Goal: Find specific page/section: Find specific page/section

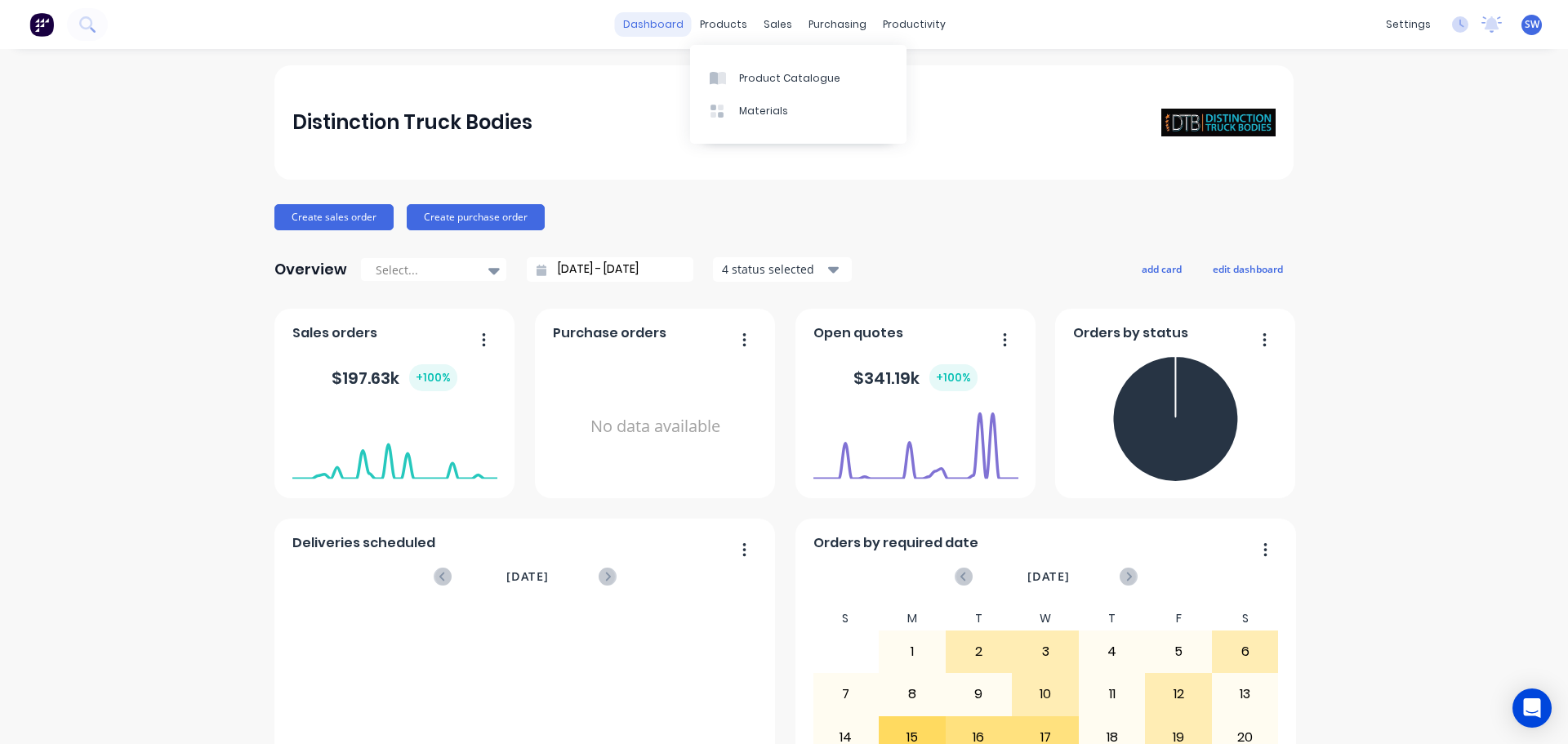
click at [669, 30] on html "dashboard products sales purchasing productivity dashboard products Product Cat…" at bounding box center [784, 372] width 1568 height 744
click at [768, 30] on div "sales" at bounding box center [777, 24] width 45 height 24
click at [858, 80] on div "Sales Orders" at bounding box center [833, 77] width 67 height 14
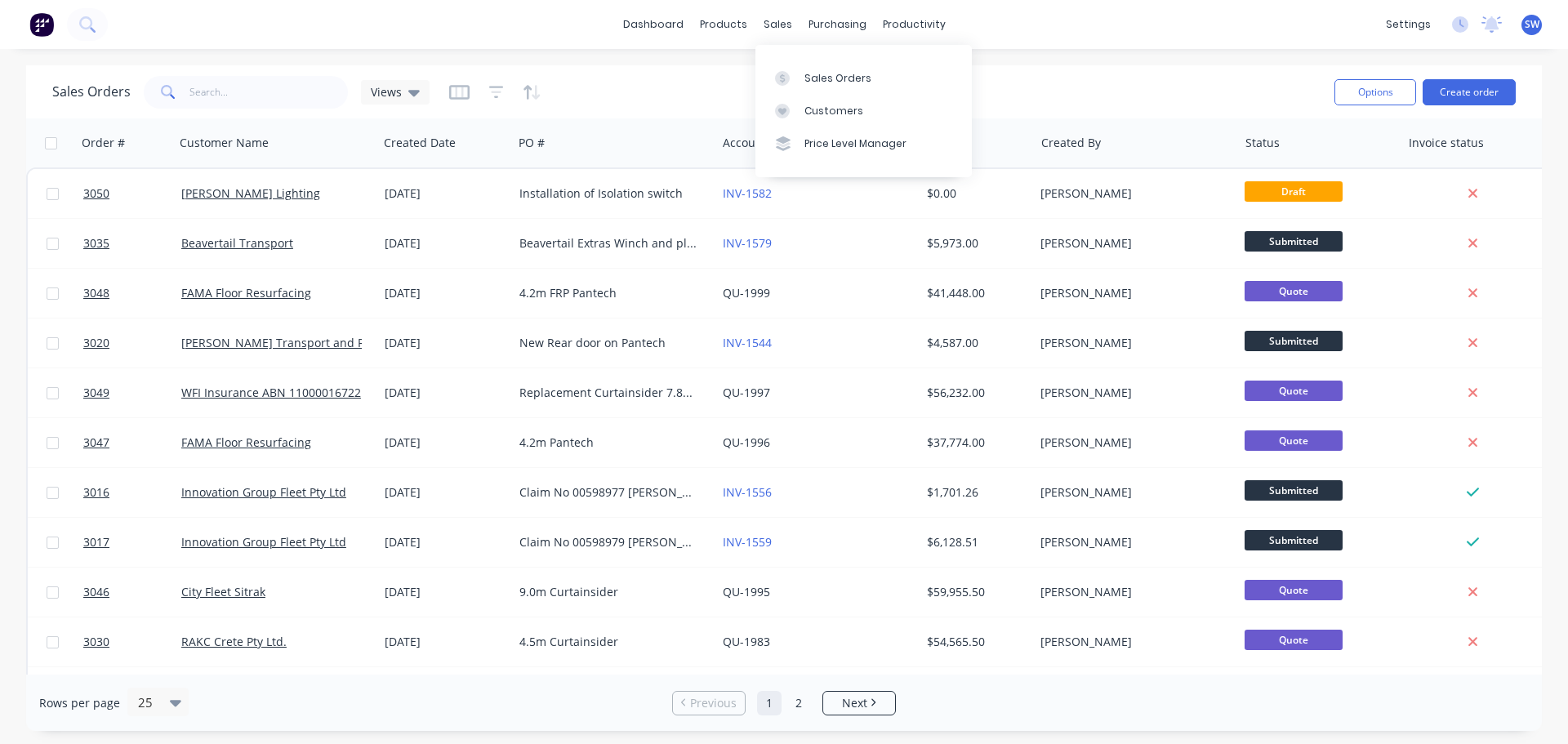
click at [1050, 97] on div "Sales Orders Views" at bounding box center [686, 92] width 1269 height 40
click at [221, 103] on input "text" at bounding box center [269, 92] width 159 height 33
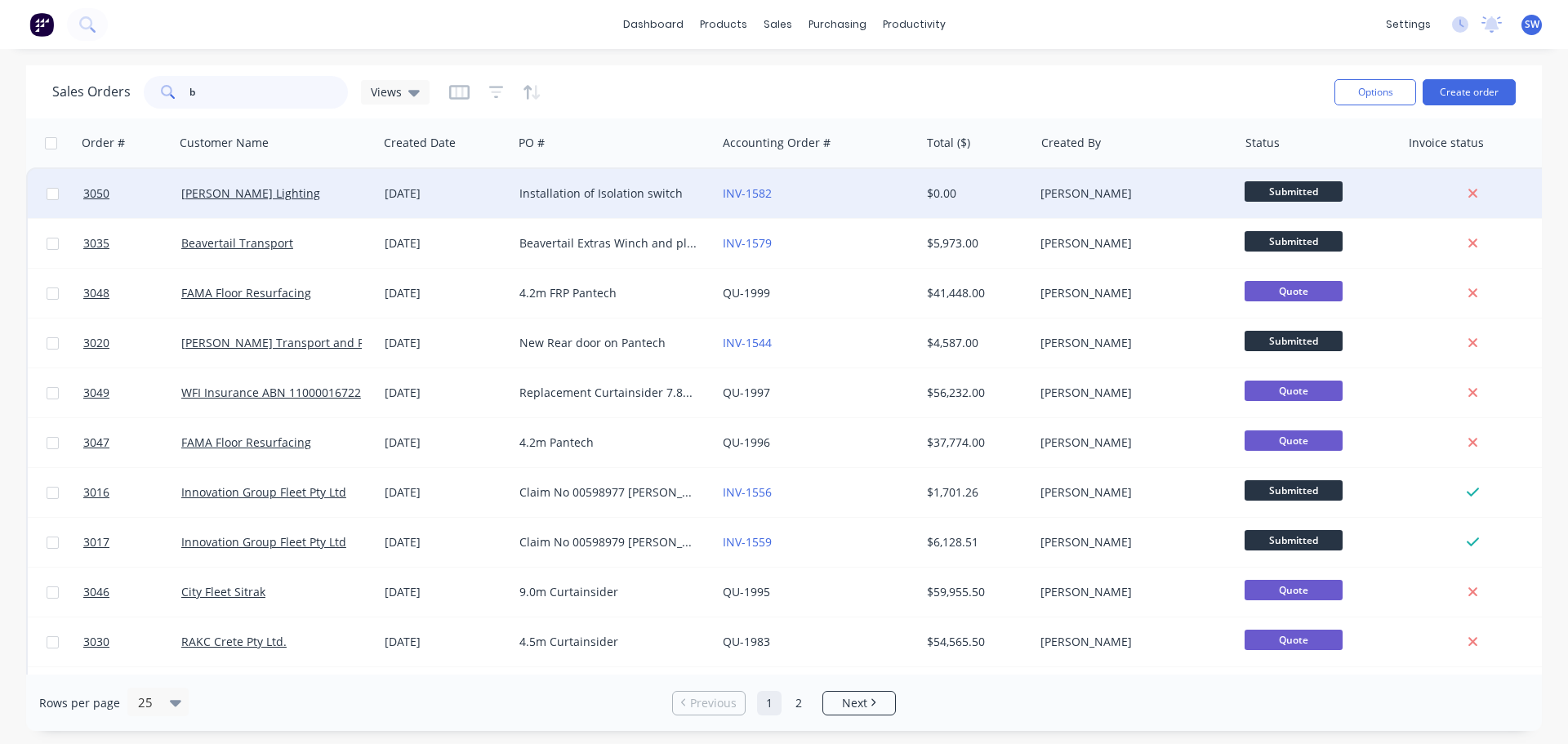
type input "b"
click at [593, 193] on div "Installation of Isolation switch" at bounding box center [610, 193] width 181 height 16
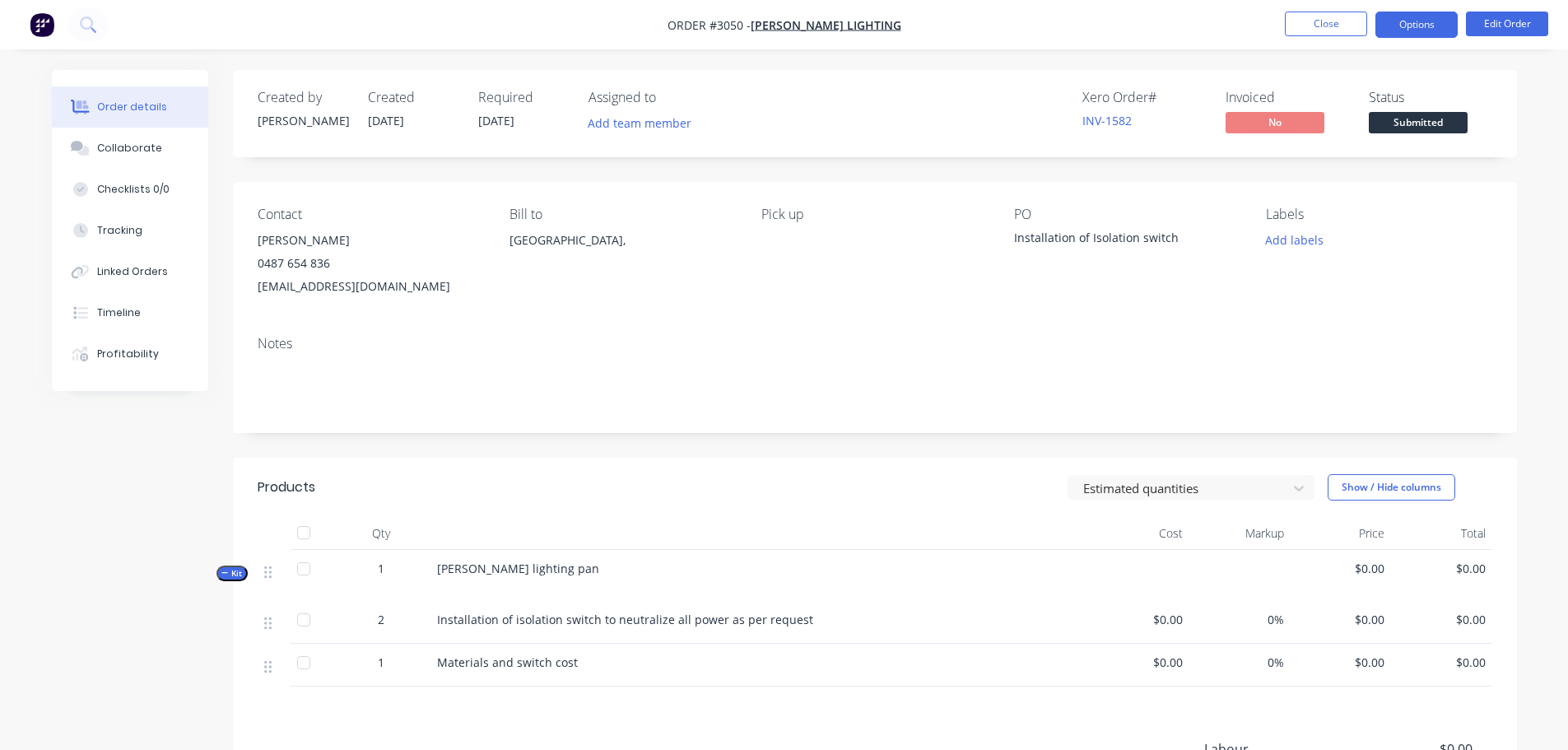
click at [1425, 19] on button "Options" at bounding box center [1416, 25] width 82 height 26
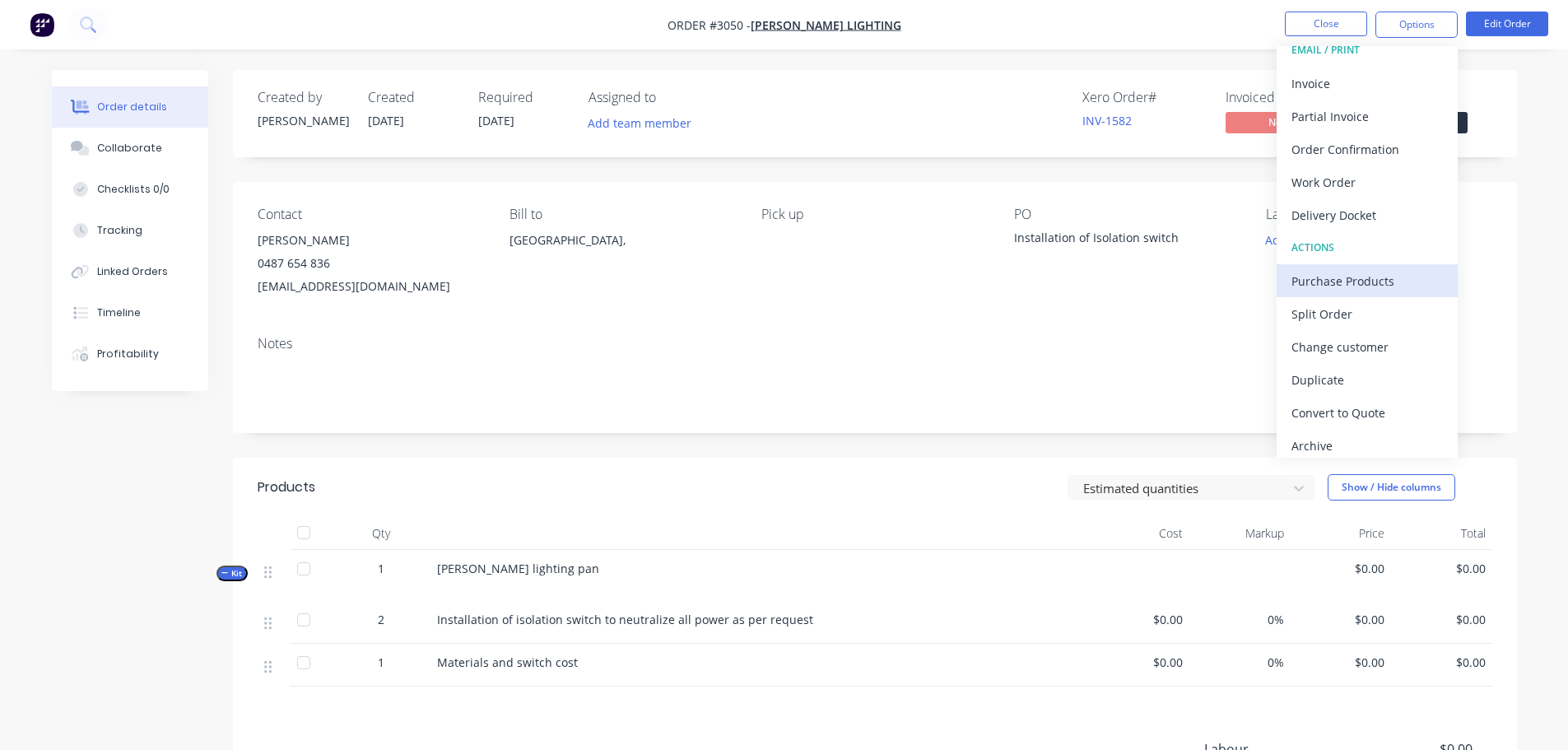
scroll to position [25, 0]
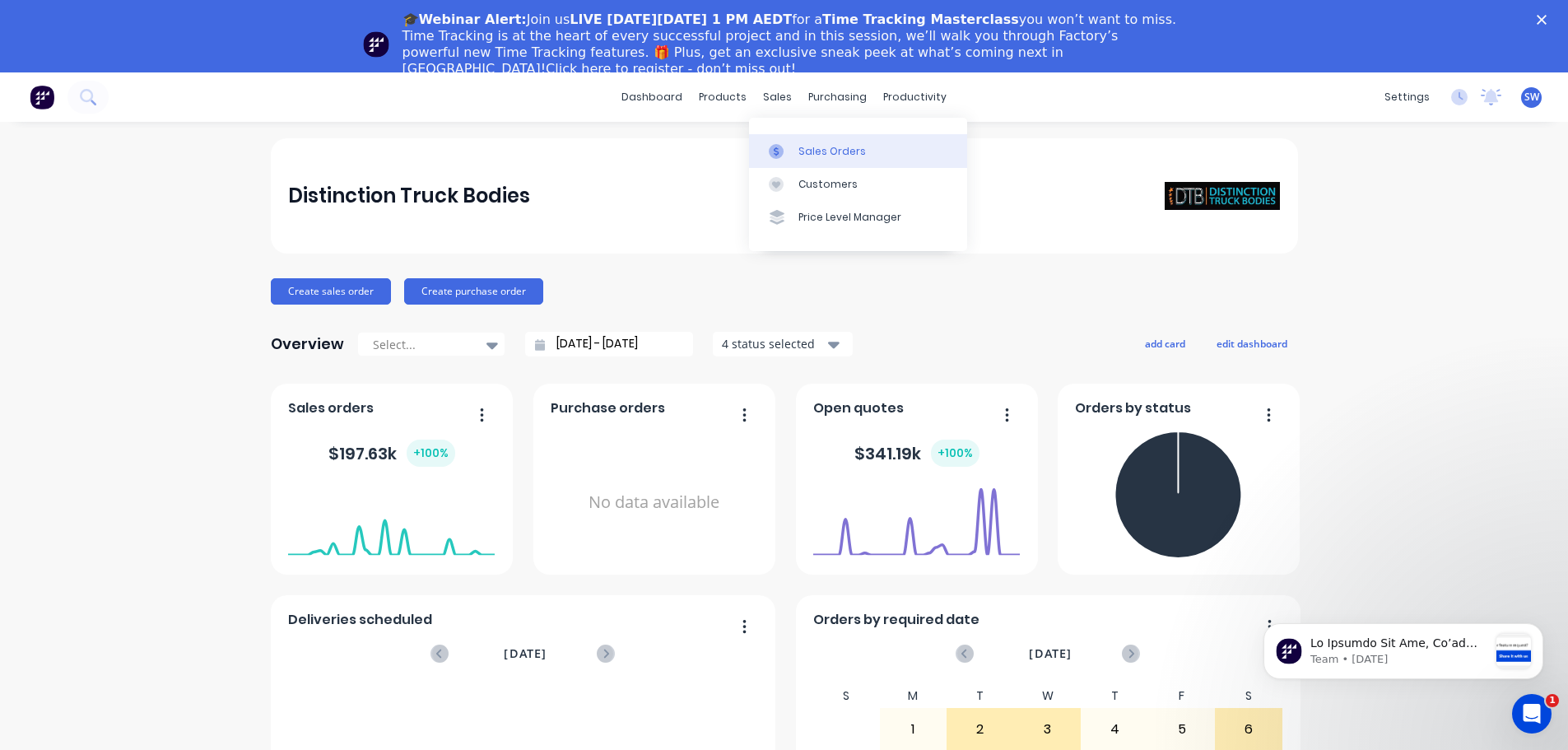
click at [802, 149] on div "Sales Orders" at bounding box center [832, 151] width 68 height 14
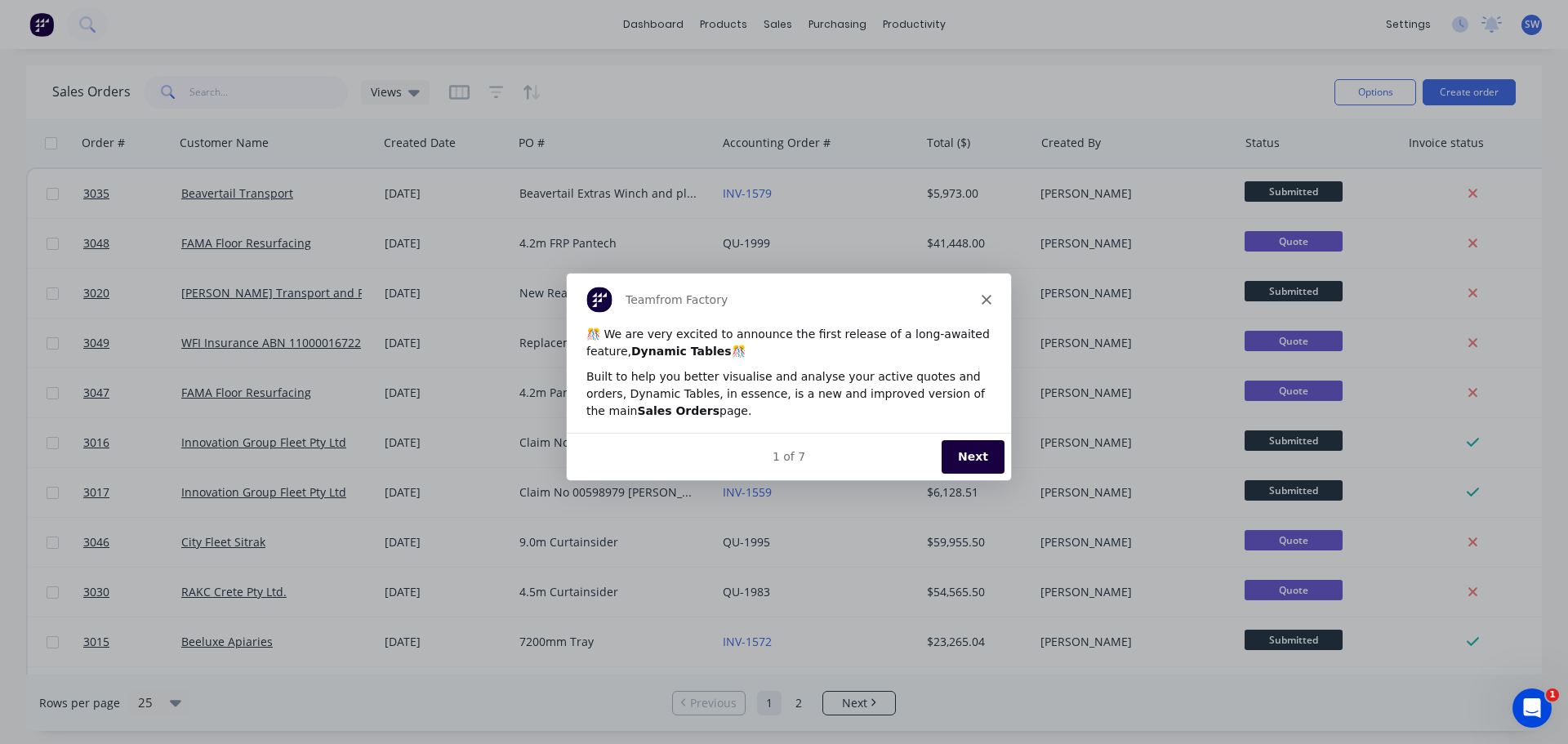
click at [968, 454] on button "Next" at bounding box center [972, 456] width 63 height 34
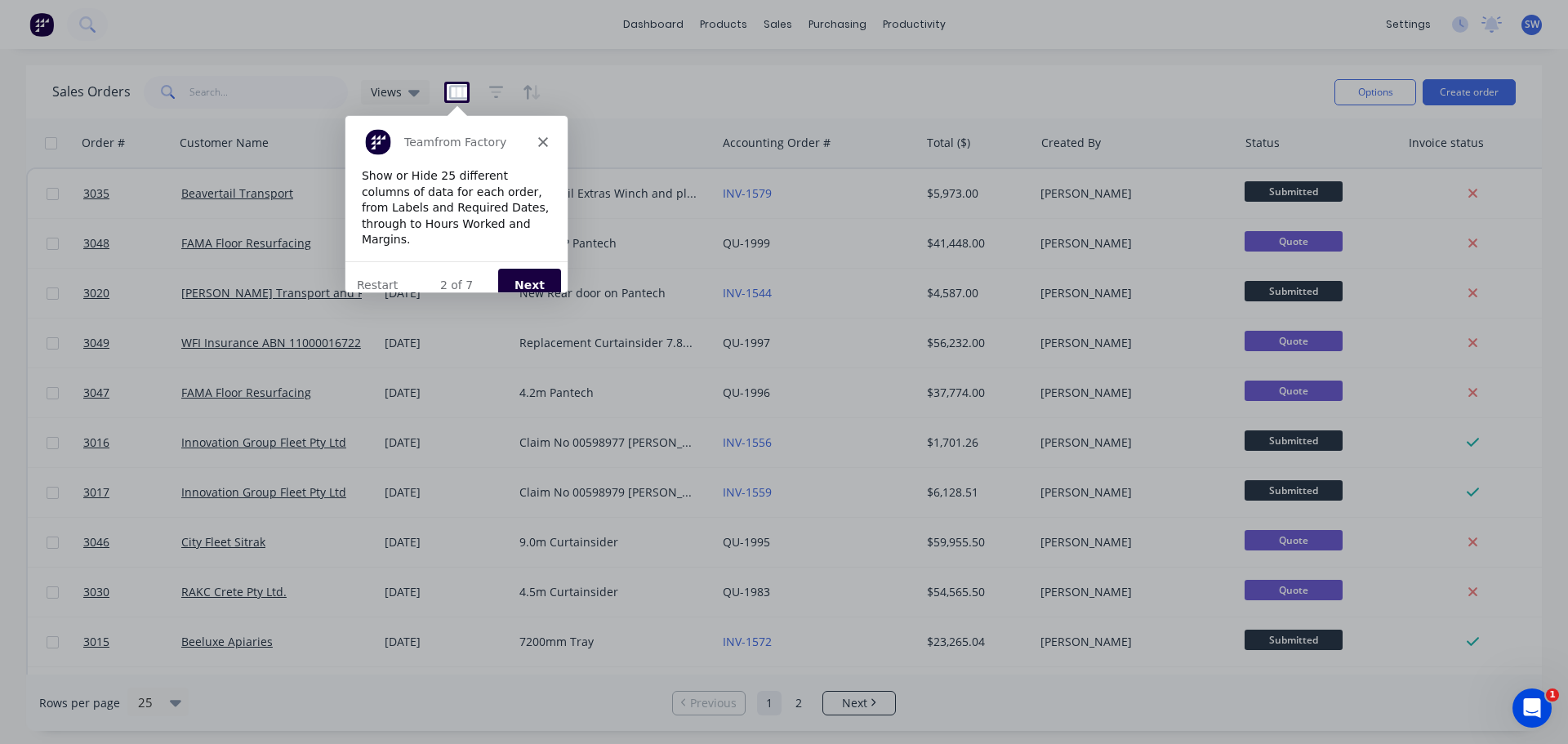
click at [541, 136] on icon "Close" at bounding box center [542, 141] width 10 height 10
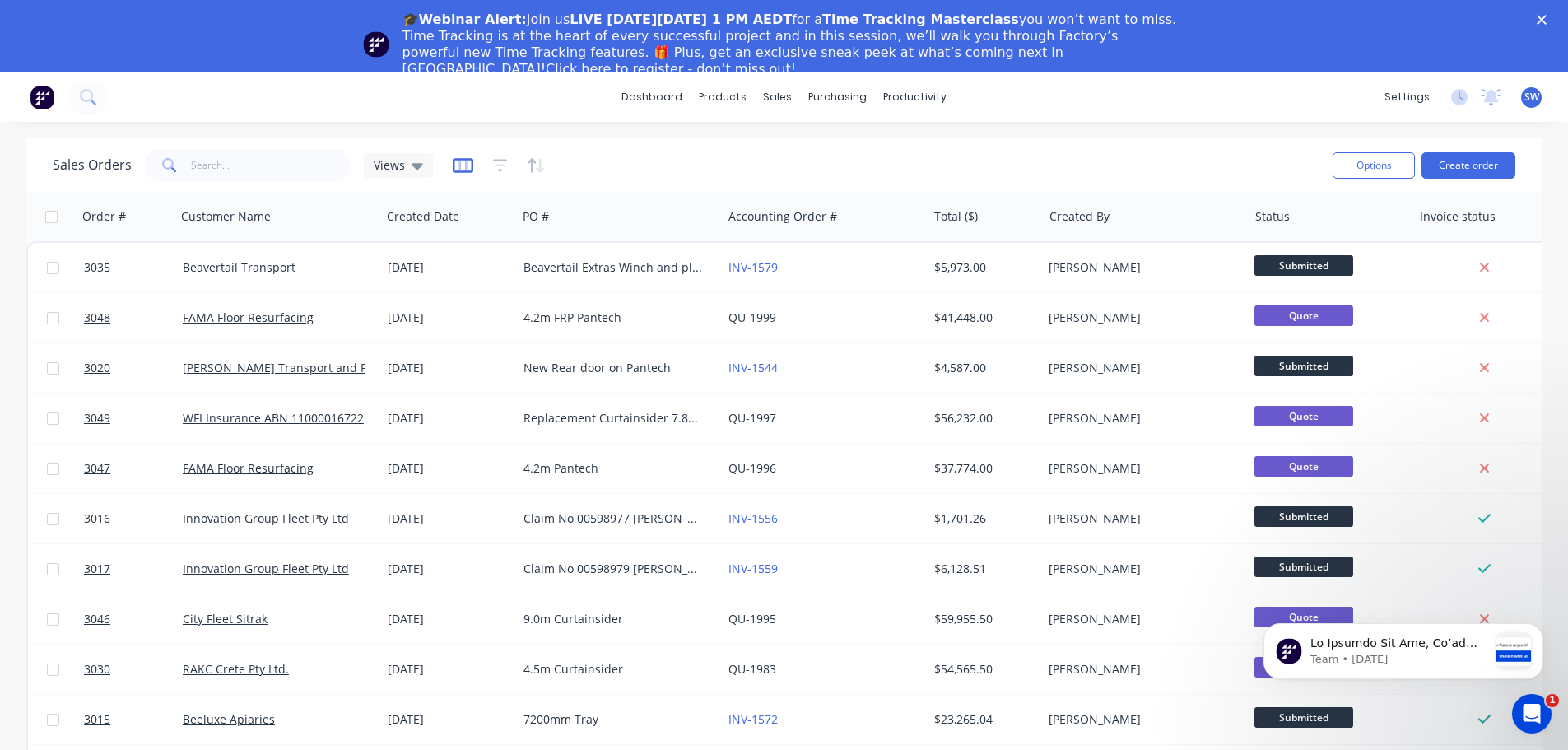
click at [461, 162] on icon "button" at bounding box center [462, 165] width 20 height 16
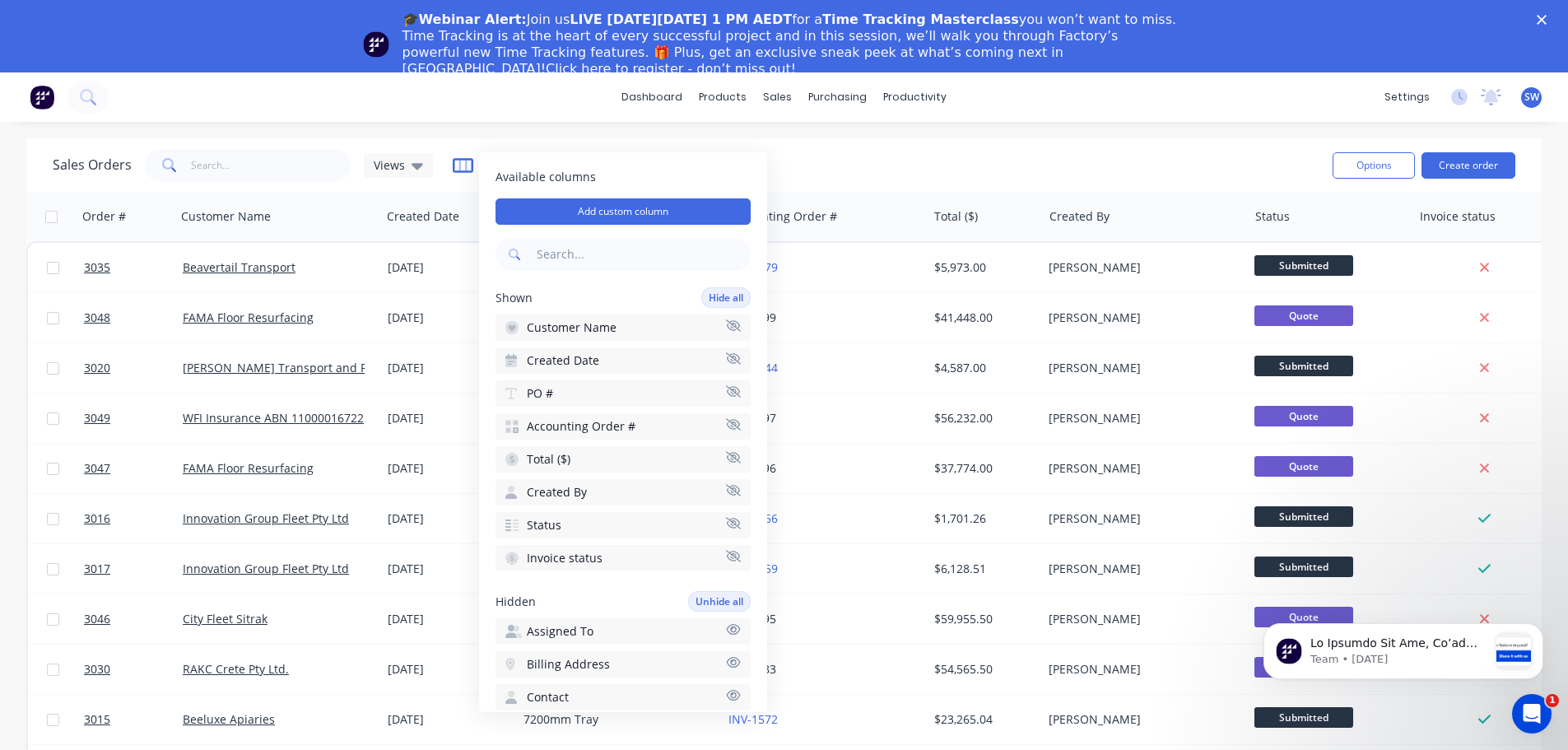
click at [461, 162] on icon "button" at bounding box center [462, 165] width 20 height 16
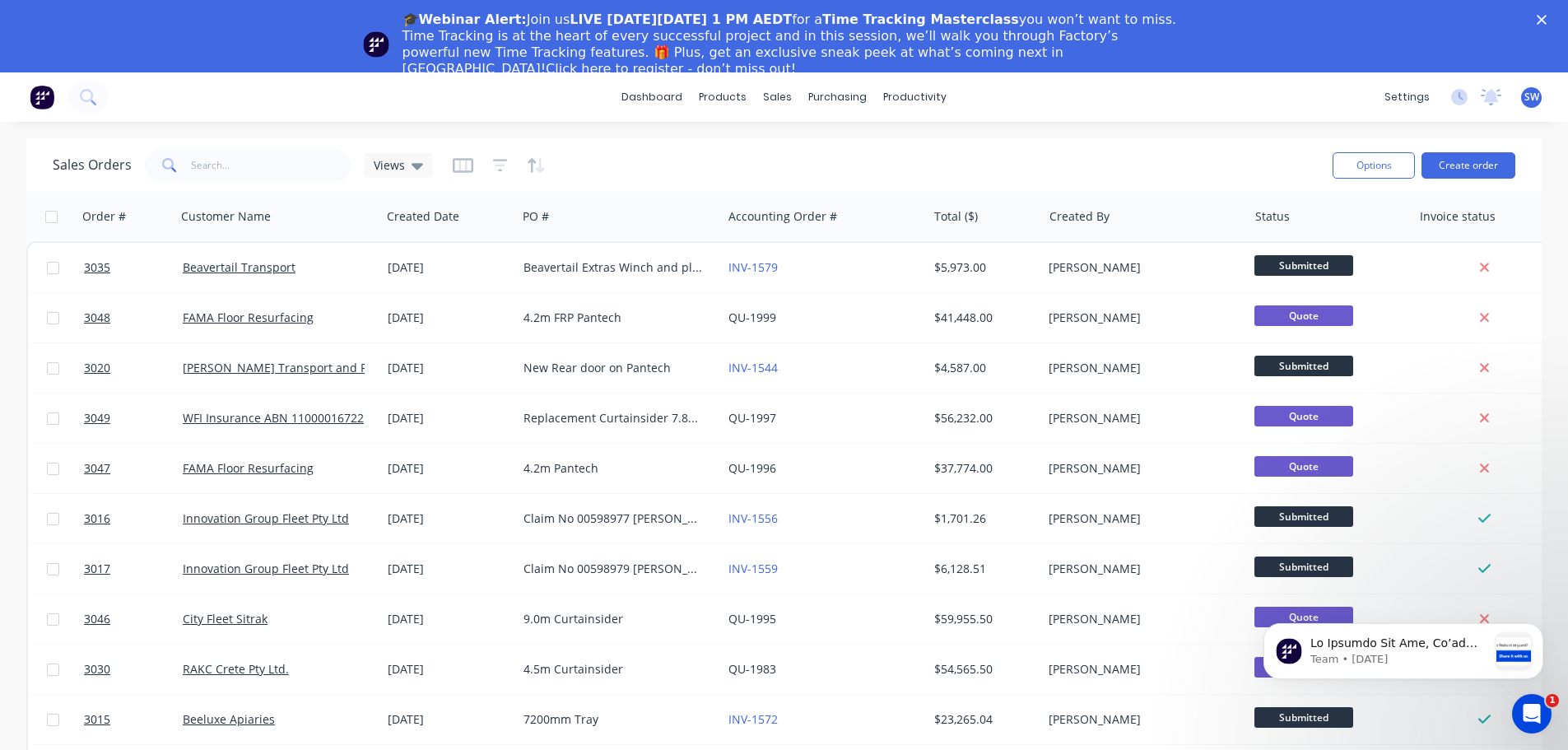
click at [484, 163] on div at bounding box center [499, 165] width 93 height 26
click at [497, 161] on icon "button" at bounding box center [500, 165] width 14 height 16
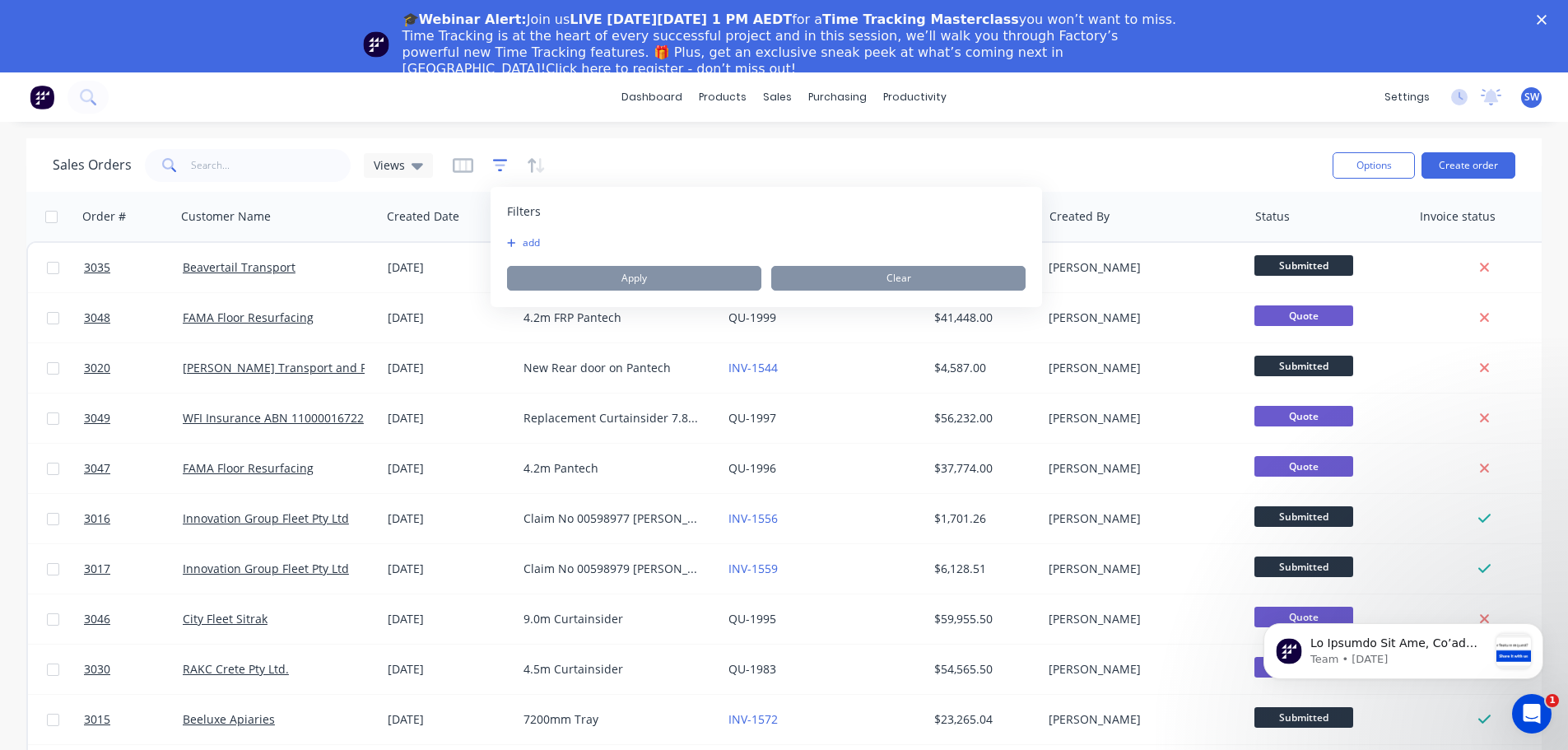
click at [497, 161] on icon "button" at bounding box center [500, 165] width 14 height 16
click at [523, 236] on button "add" at bounding box center [527, 243] width 41 height 14
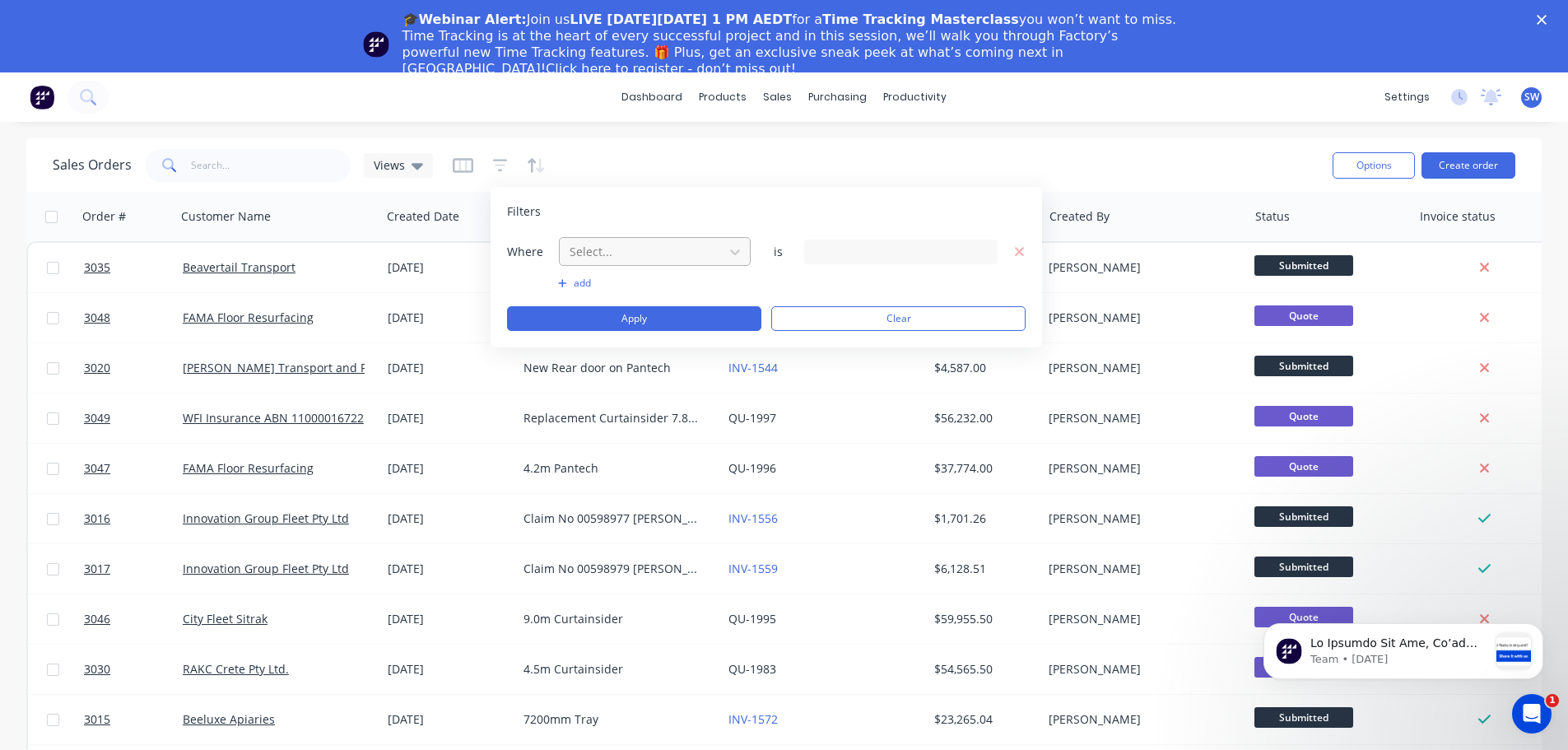
click at [702, 252] on div at bounding box center [641, 251] width 148 height 20
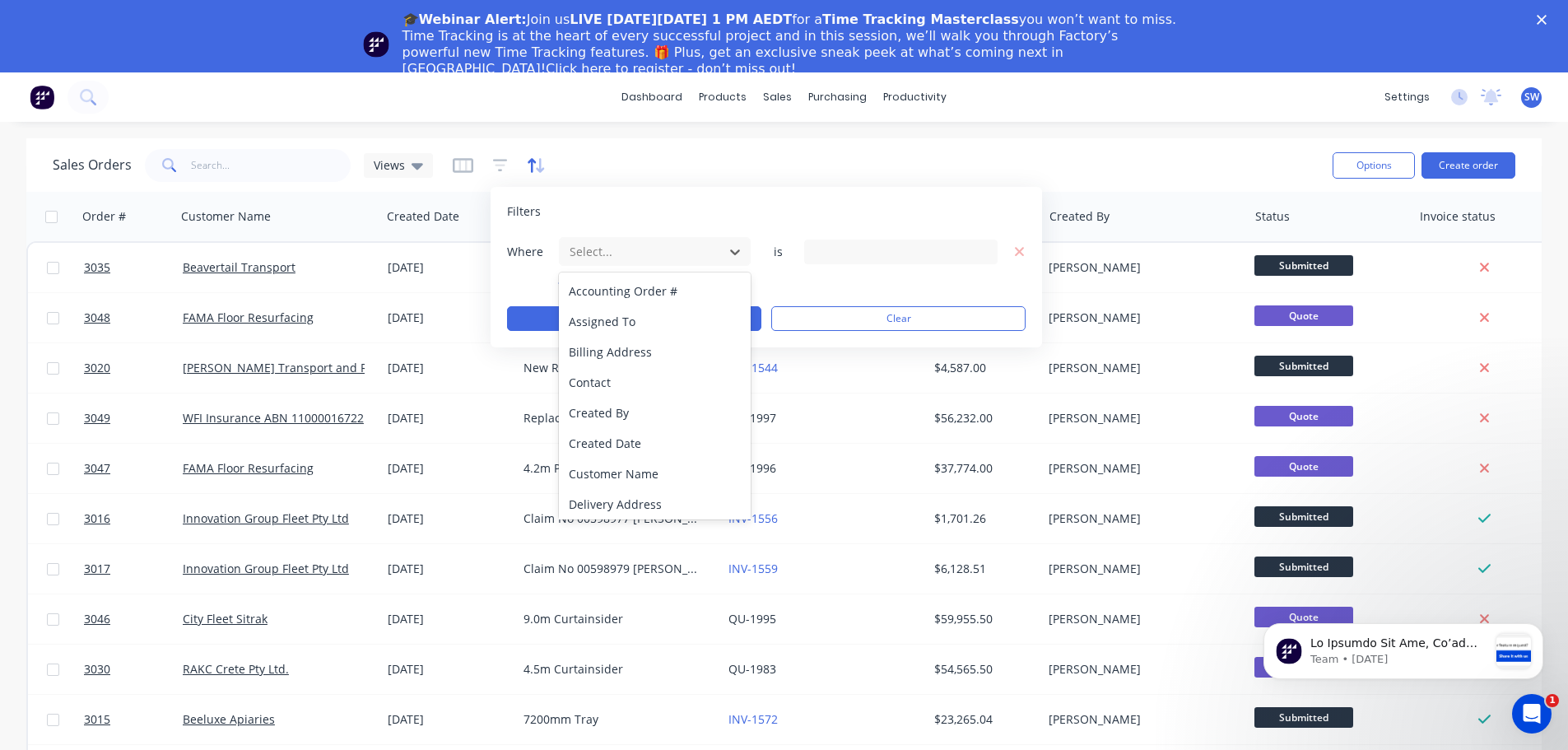
drag, startPoint x: 524, startPoint y: 157, endPoint x: 534, endPoint y: 156, distance: 10.0
click at [532, 156] on div at bounding box center [499, 165] width 93 height 26
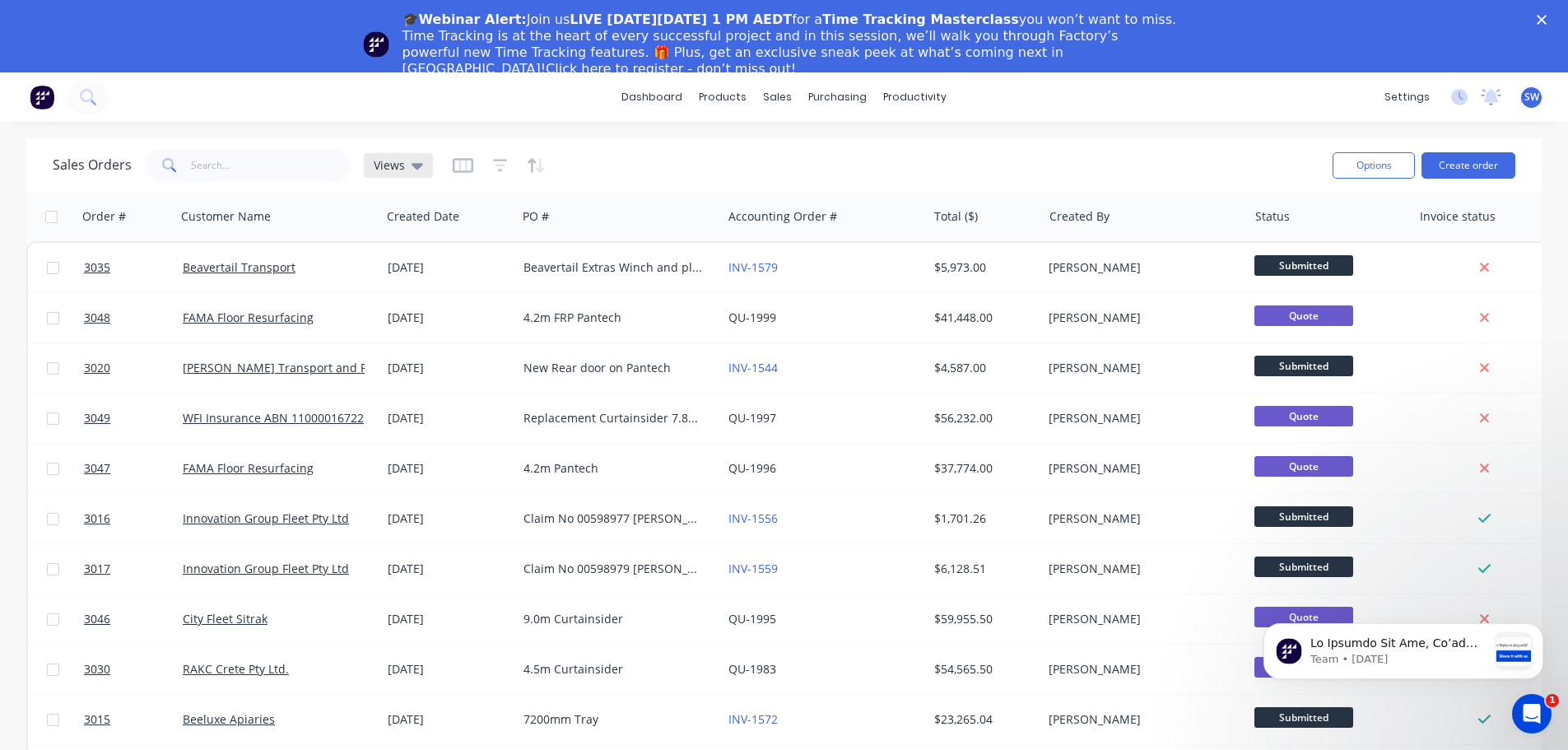
click at [401, 167] on span "Views" at bounding box center [389, 165] width 31 height 17
click at [257, 175] on input "text" at bounding box center [271, 165] width 160 height 33
click at [496, 165] on icon "button" at bounding box center [500, 165] width 11 height 3
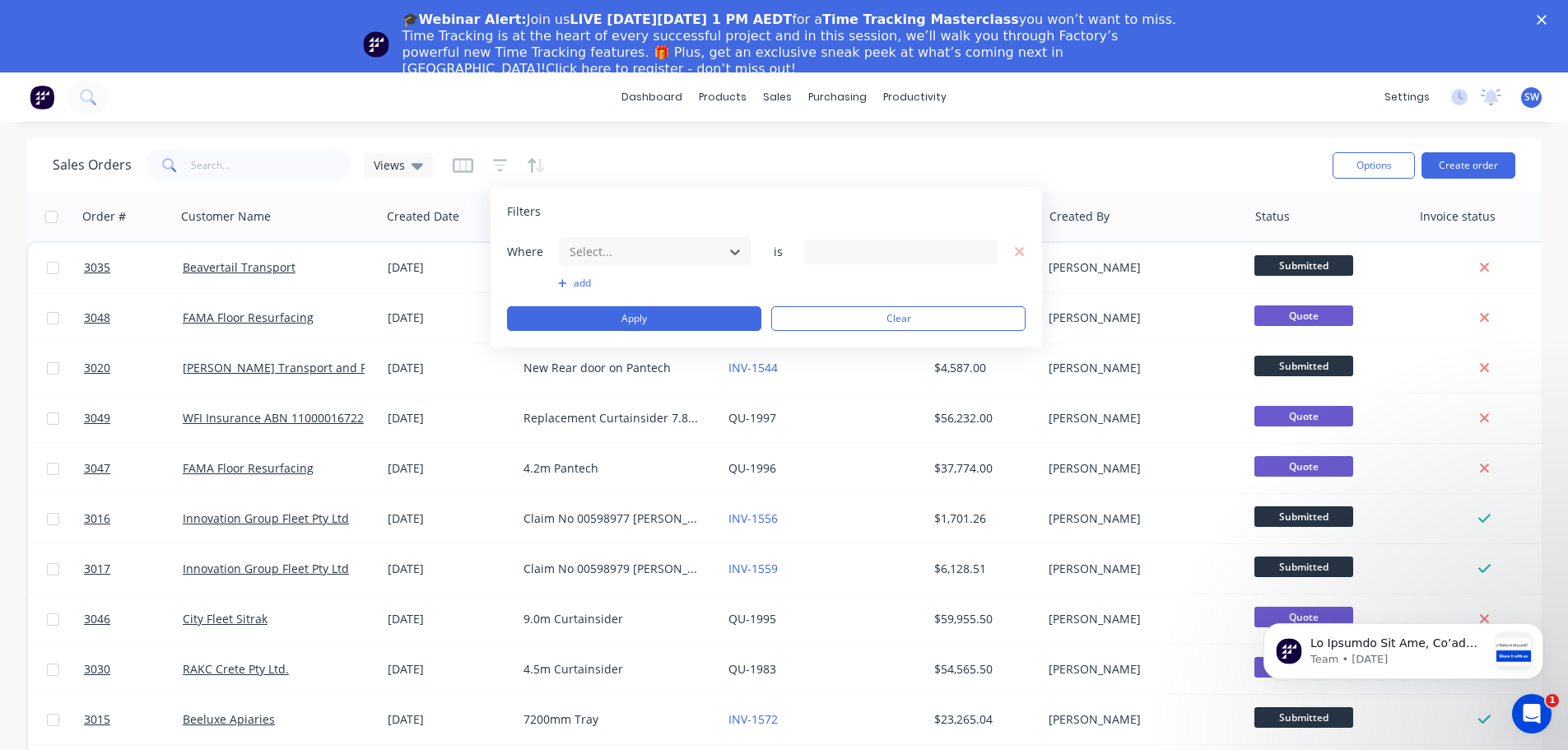
click at [566, 286] on icon "button" at bounding box center [563, 283] width 9 height 10
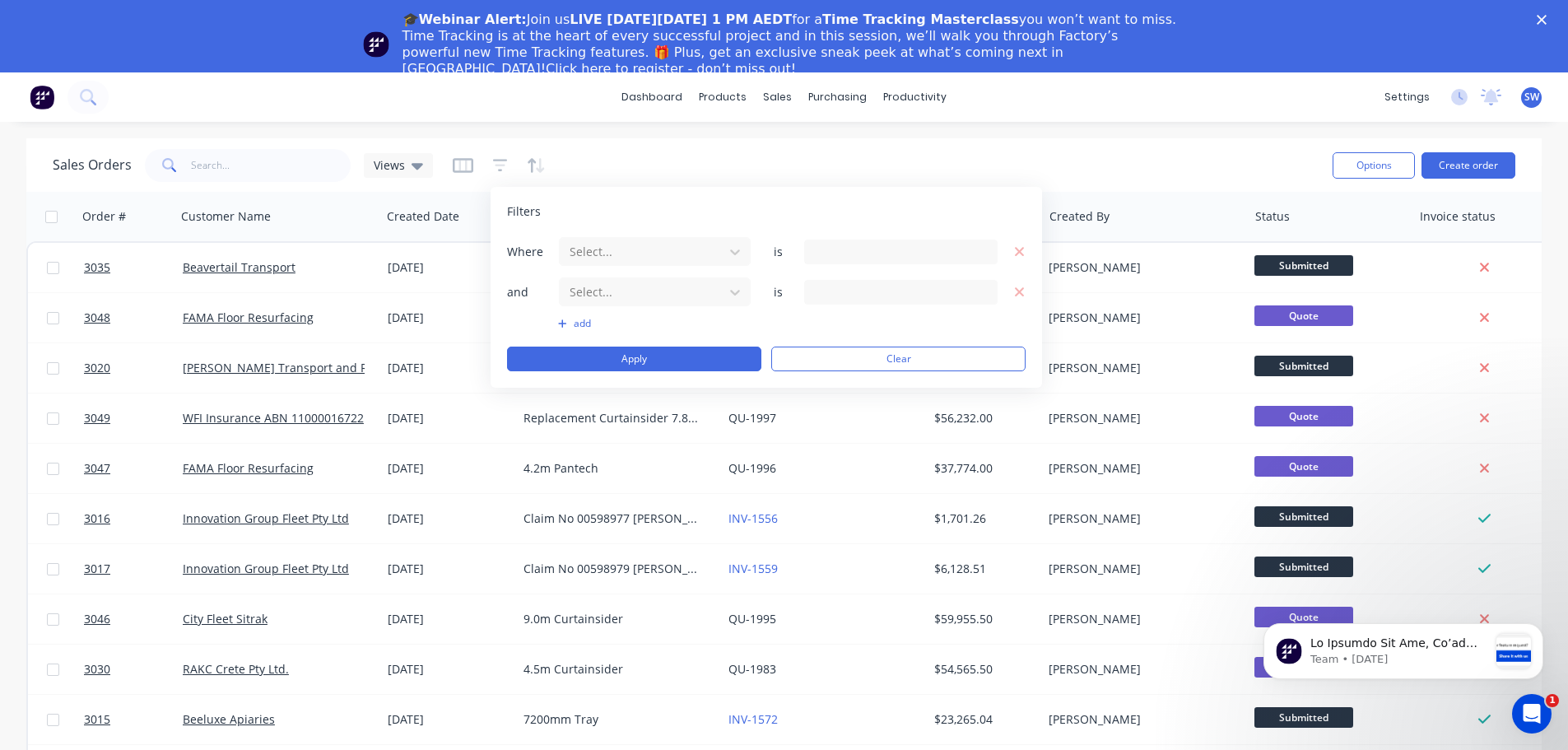
click at [698, 183] on div "Sales Orders Views" at bounding box center [686, 165] width 1267 height 41
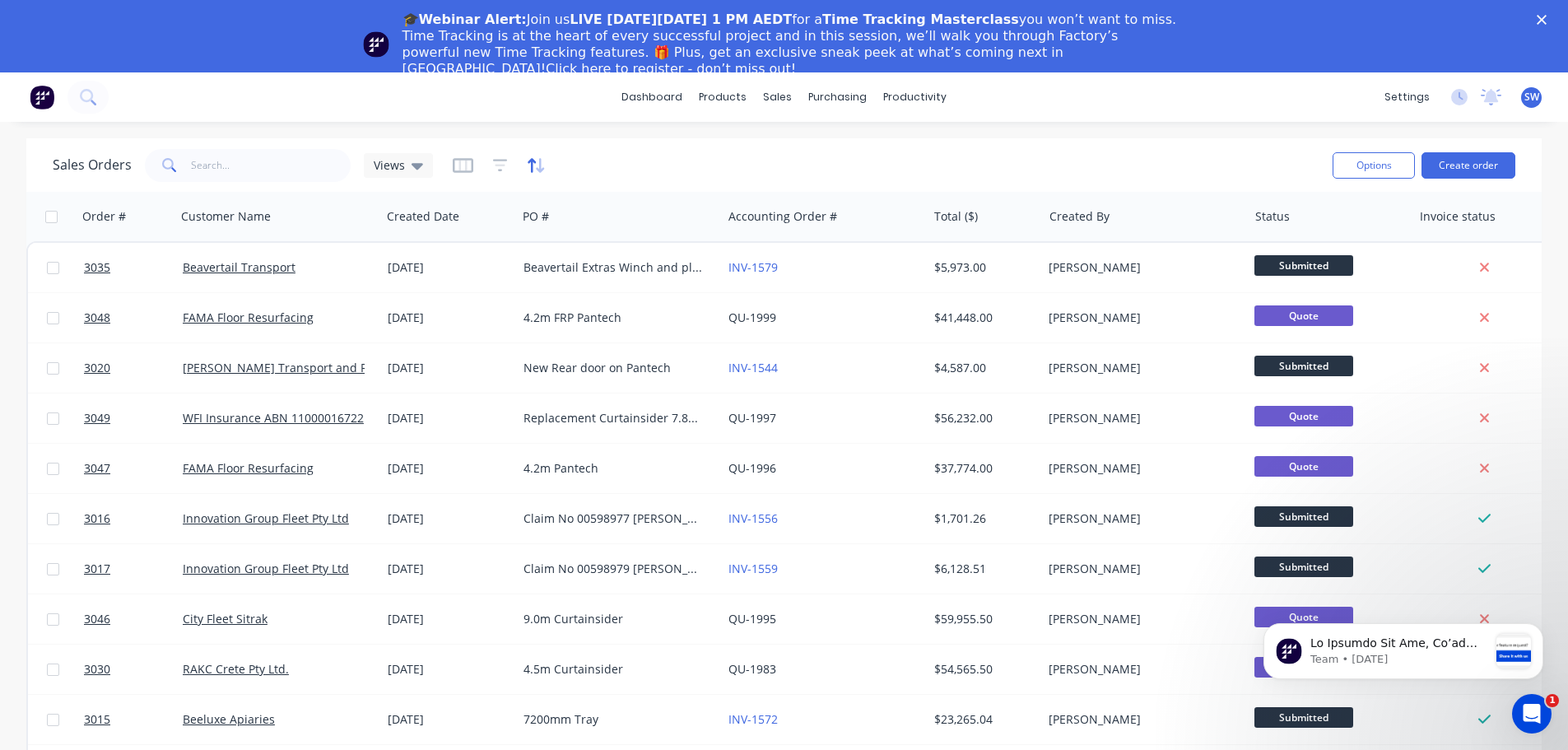
click at [535, 159] on icon "button" at bounding box center [536, 165] width 19 height 16
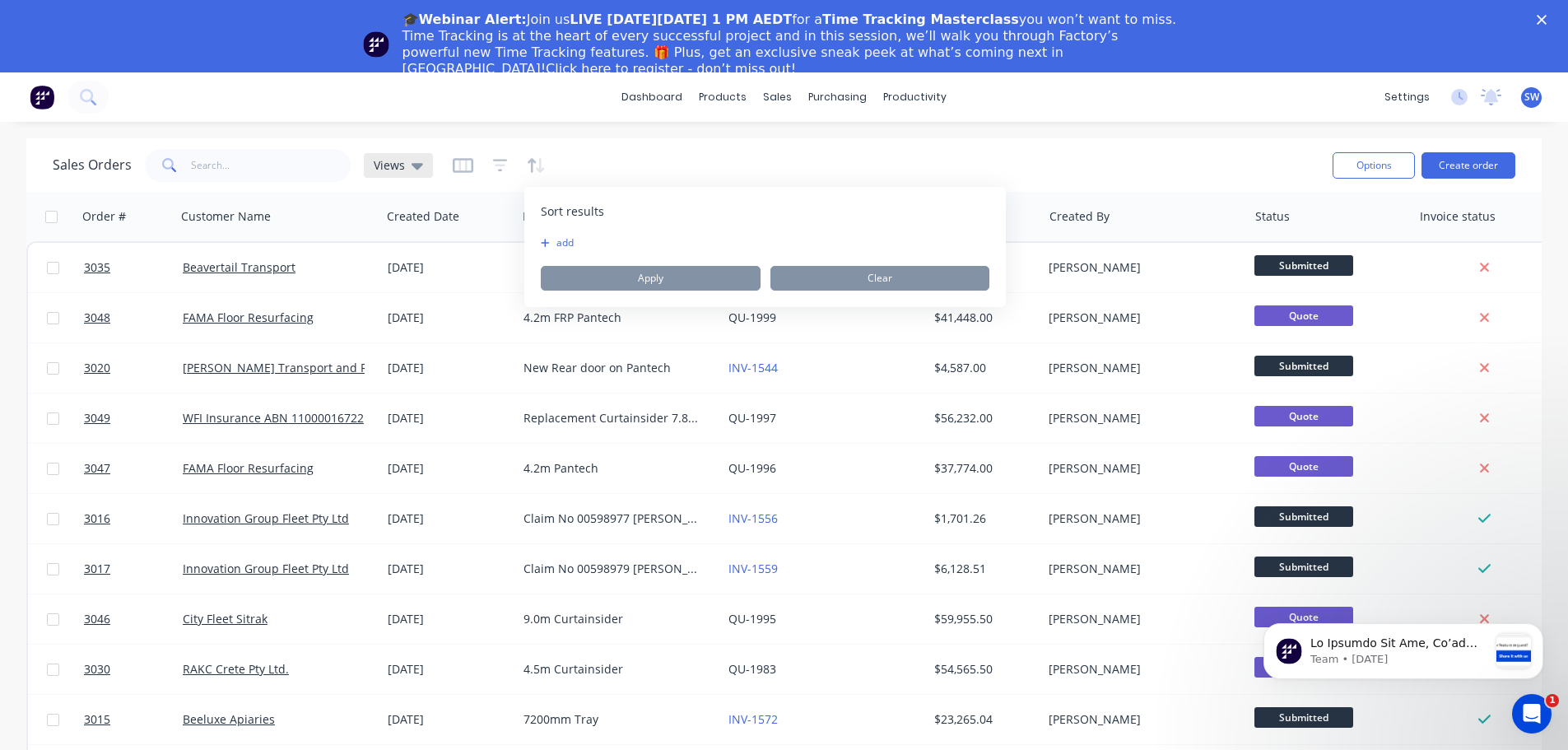
click at [406, 166] on div "Views" at bounding box center [398, 165] width 49 height 14
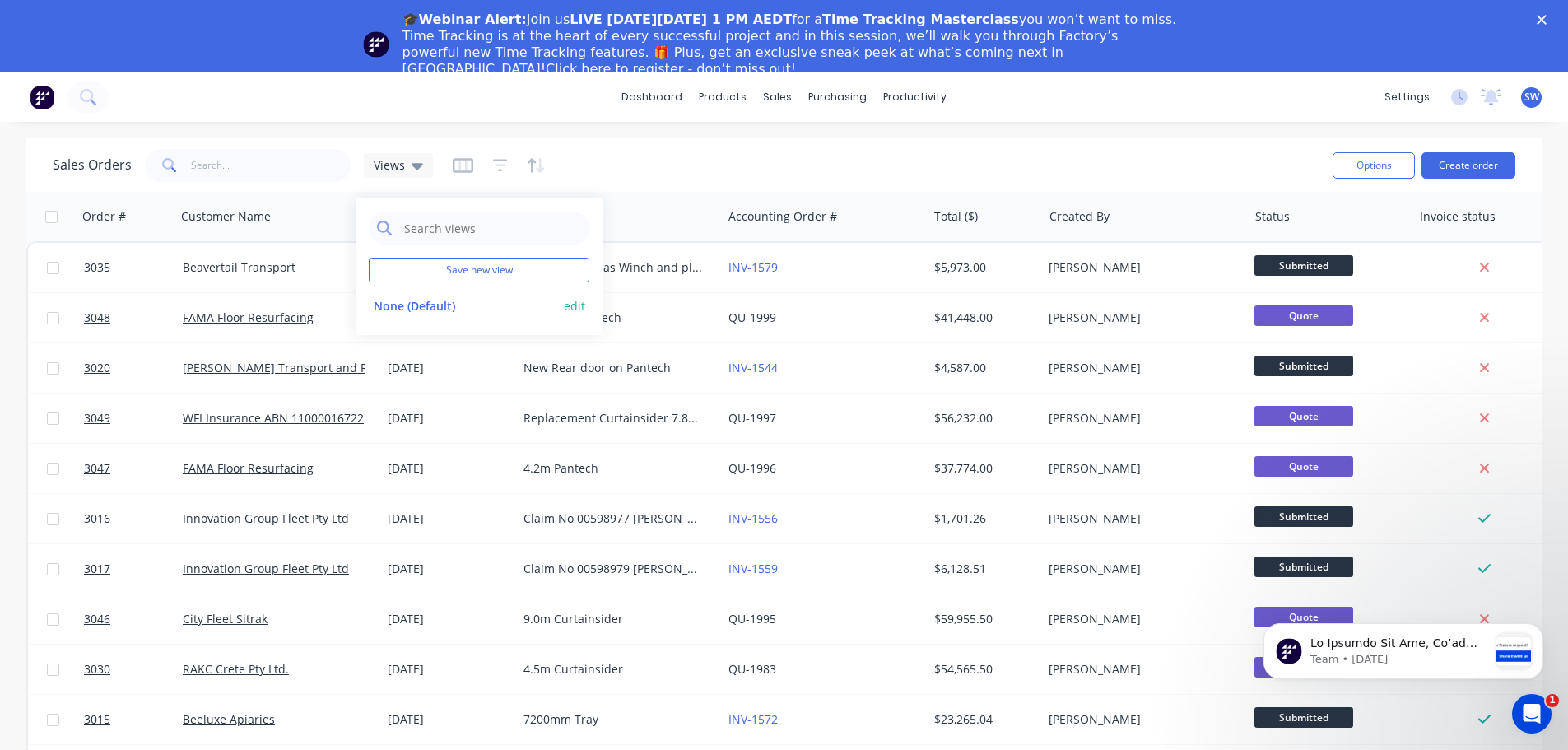
click at [434, 308] on button "None (Default)" at bounding box center [462, 305] width 188 height 19
click at [1385, 159] on button "Options" at bounding box center [1373, 165] width 82 height 26
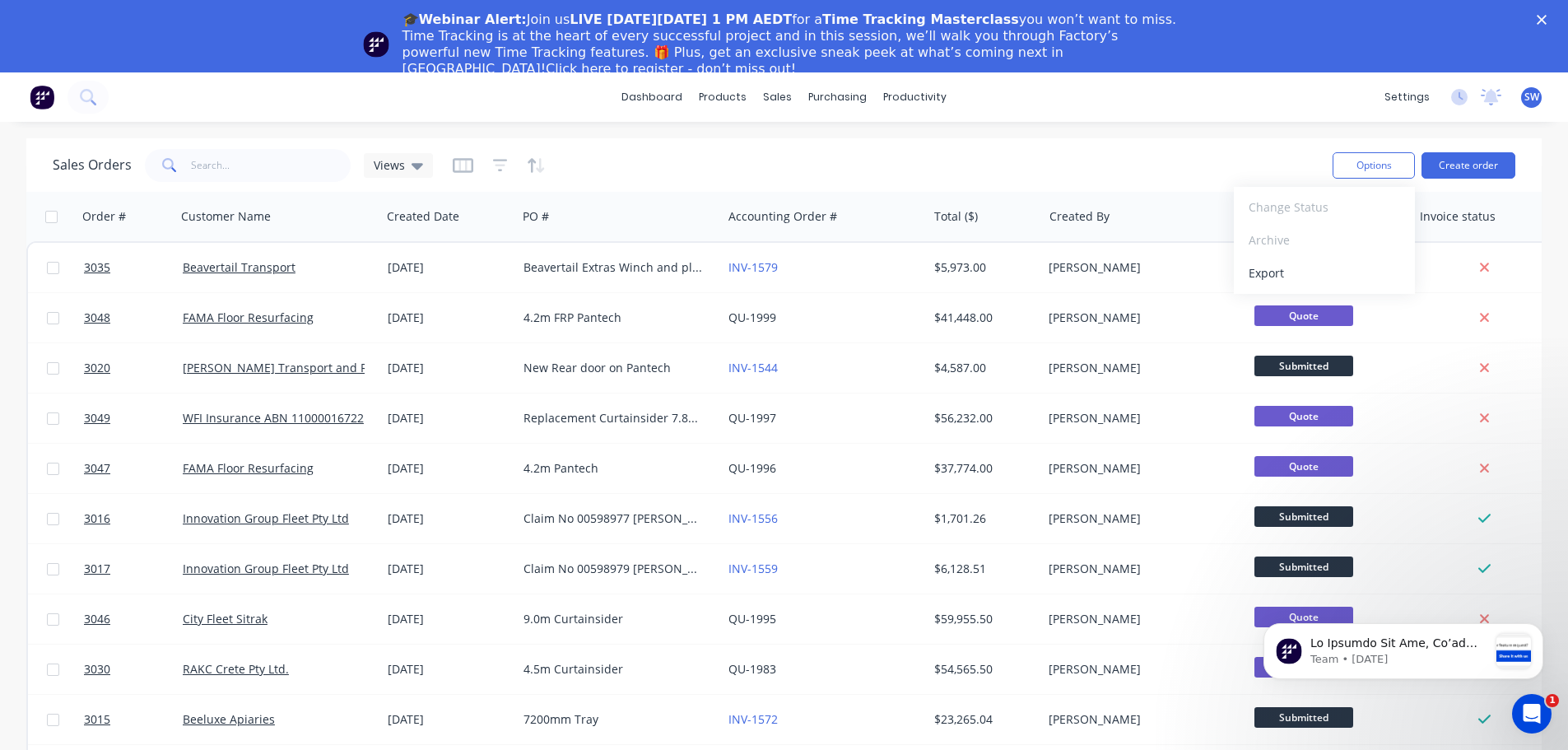
click at [725, 138] on div "Sales Orders Views Options Change Status Archive Export Create order" at bounding box center [784, 165] width 1515 height 53
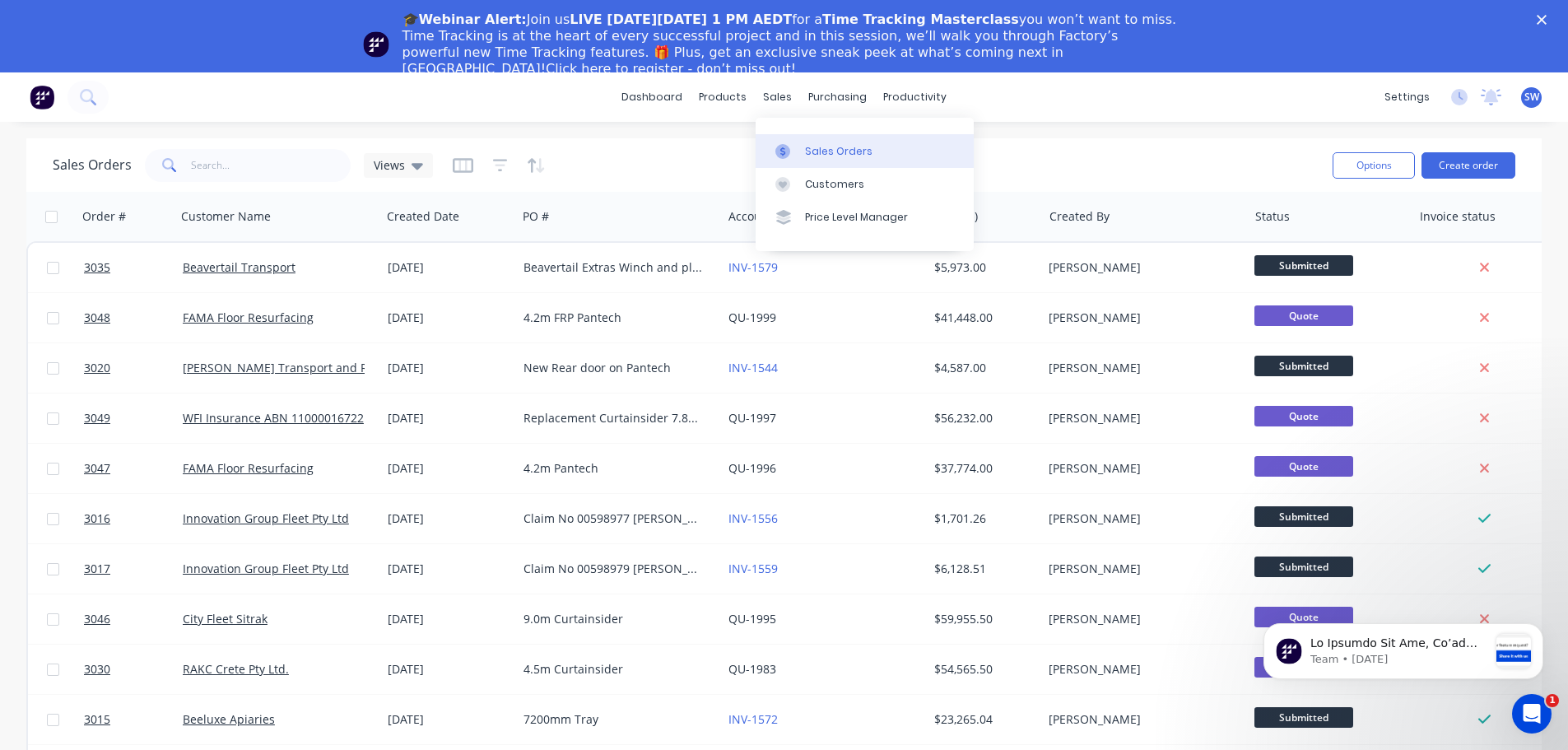
click at [811, 161] on link "Sales Orders" at bounding box center [864, 150] width 218 height 33
click at [531, 159] on icon "button" at bounding box center [532, 165] width 8 height 14
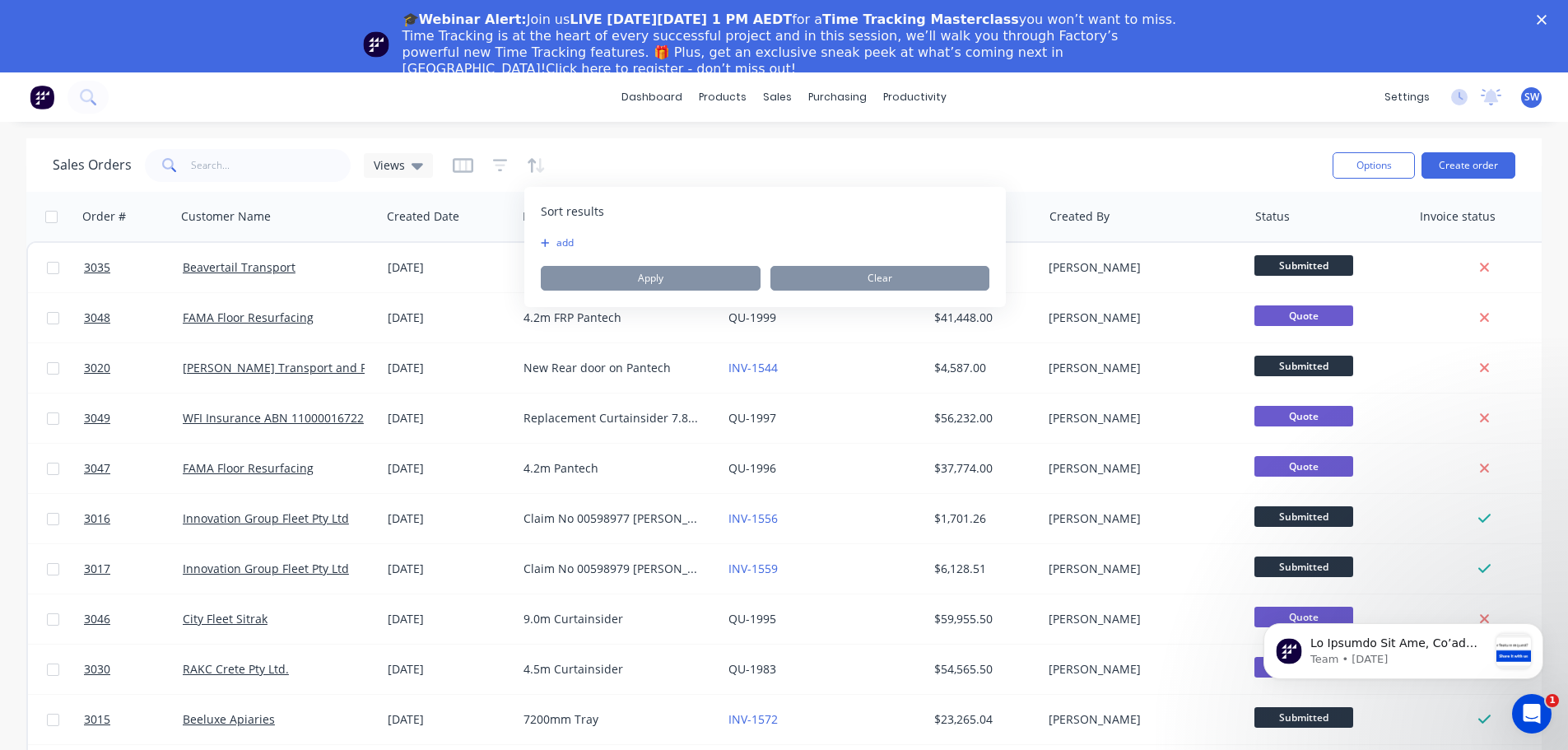
click at [556, 240] on button "add" at bounding box center [551, 243] width 20 height 14
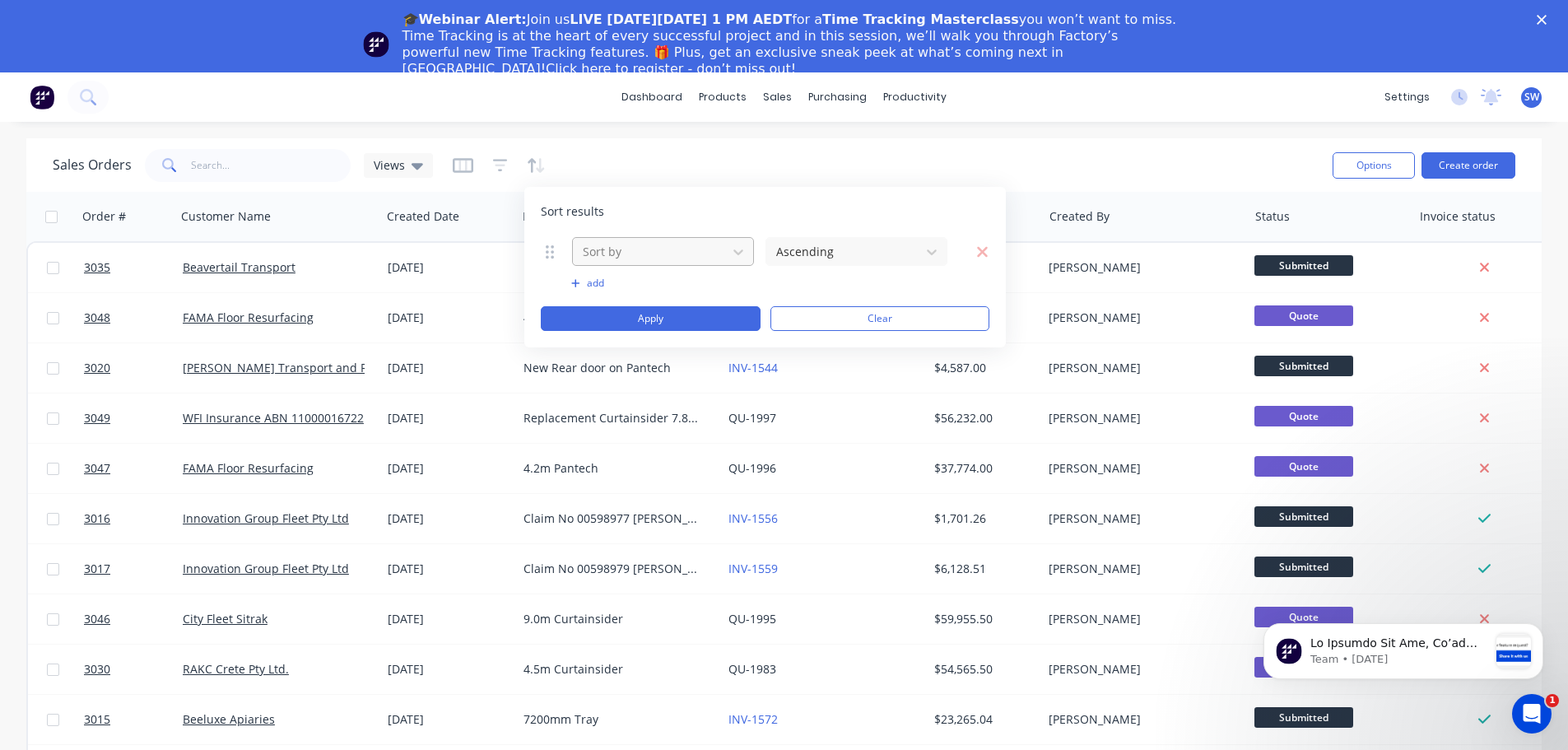
click at [591, 249] on div at bounding box center [650, 251] width 137 height 20
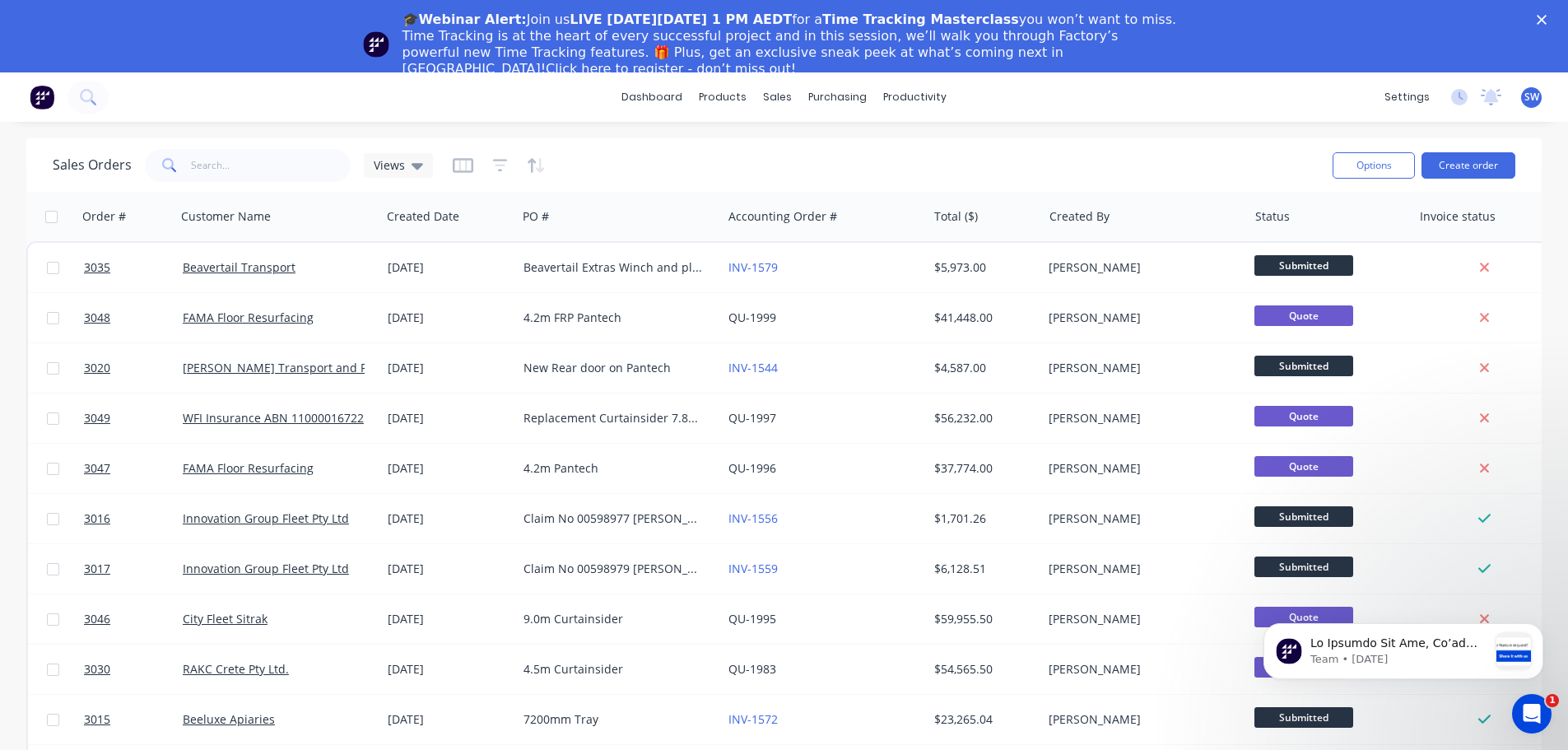
click at [645, 162] on div "Sales Orders Views" at bounding box center [686, 165] width 1267 height 41
click at [846, 148] on div "Sales Orders" at bounding box center [839, 151] width 68 height 14
click at [843, 150] on div "Sales Orders" at bounding box center [839, 151] width 68 height 14
click at [1403, 160] on button "Options" at bounding box center [1373, 165] width 82 height 26
click at [1077, 179] on div "Sales Orders Views" at bounding box center [686, 165] width 1267 height 41
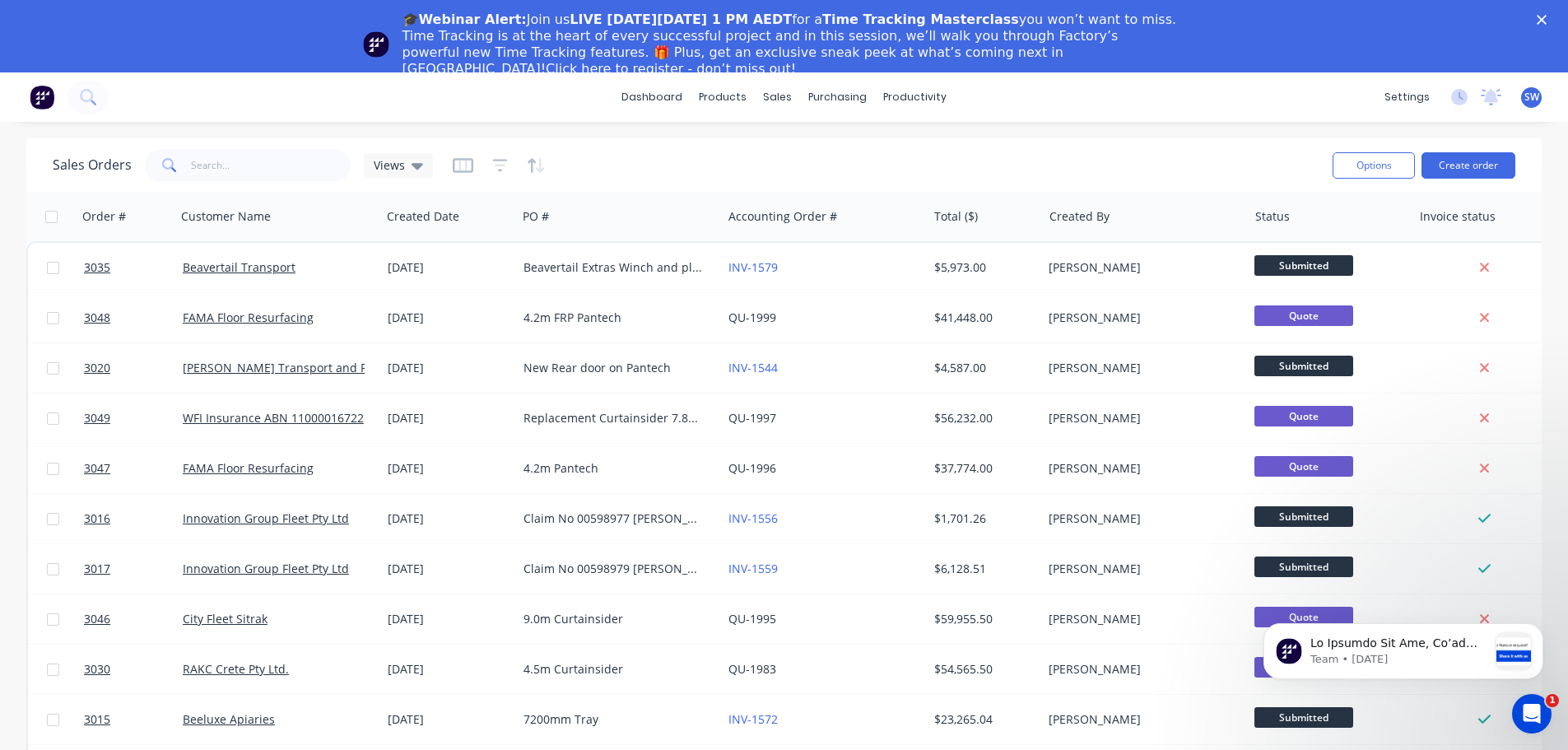
click at [1546, 20] on polygon "Close" at bounding box center [1542, 20] width 10 height 10
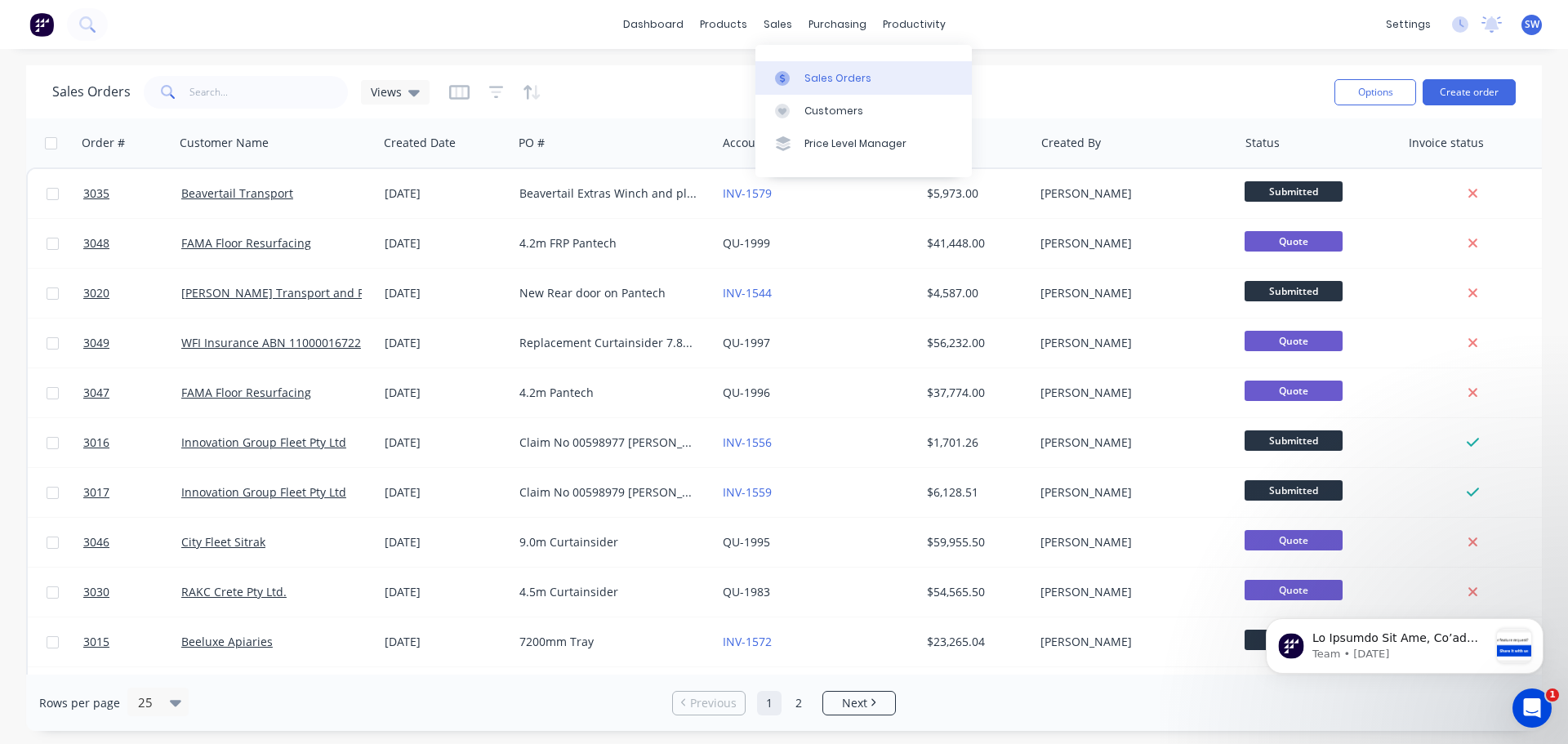
click at [814, 83] on div "Sales Orders" at bounding box center [838, 77] width 67 height 14
click at [109, 142] on div "Order #" at bounding box center [103, 142] width 43 height 16
click at [108, 89] on h1 "Sales Orders" at bounding box center [91, 92] width 78 height 15
click at [288, 100] on input "text" at bounding box center [269, 92] width 159 height 33
click at [390, 96] on span "Views" at bounding box center [386, 92] width 31 height 17
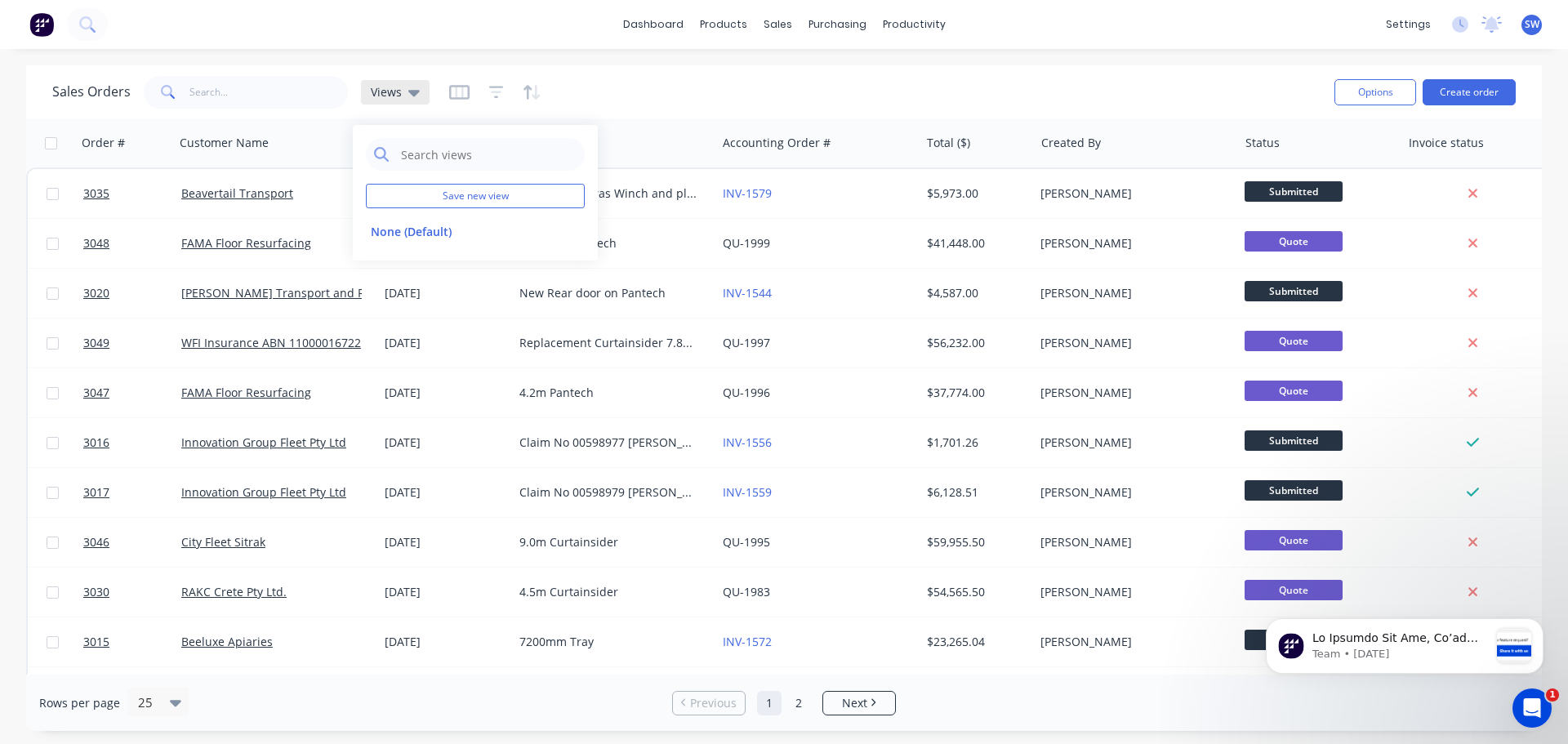
click at [390, 96] on span "Views" at bounding box center [386, 92] width 31 height 17
click at [467, 89] on div at bounding box center [495, 92] width 93 height 26
click at [455, 89] on icon "button" at bounding box center [459, 92] width 20 height 16
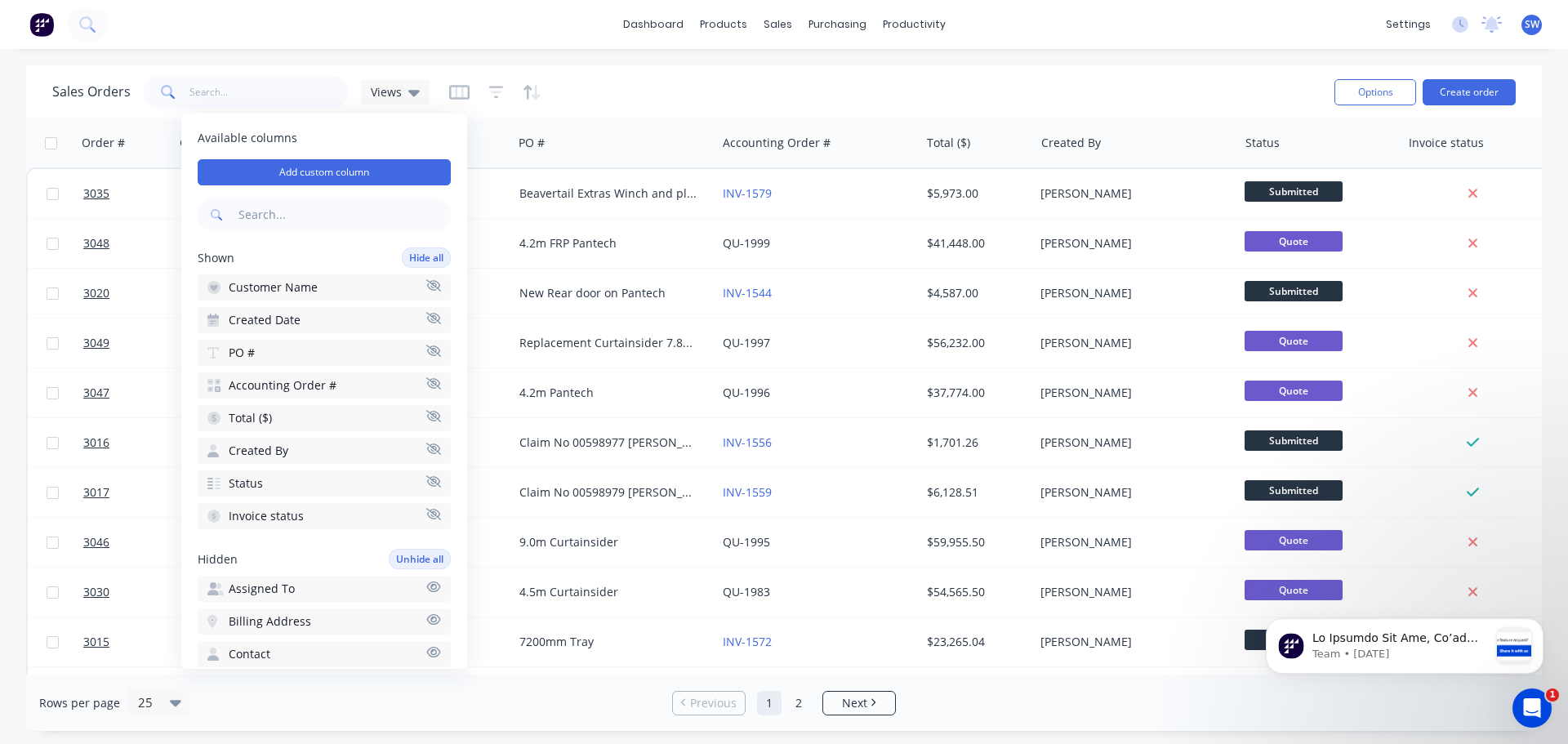
click at [595, 98] on div "Sales Orders Views" at bounding box center [686, 92] width 1269 height 40
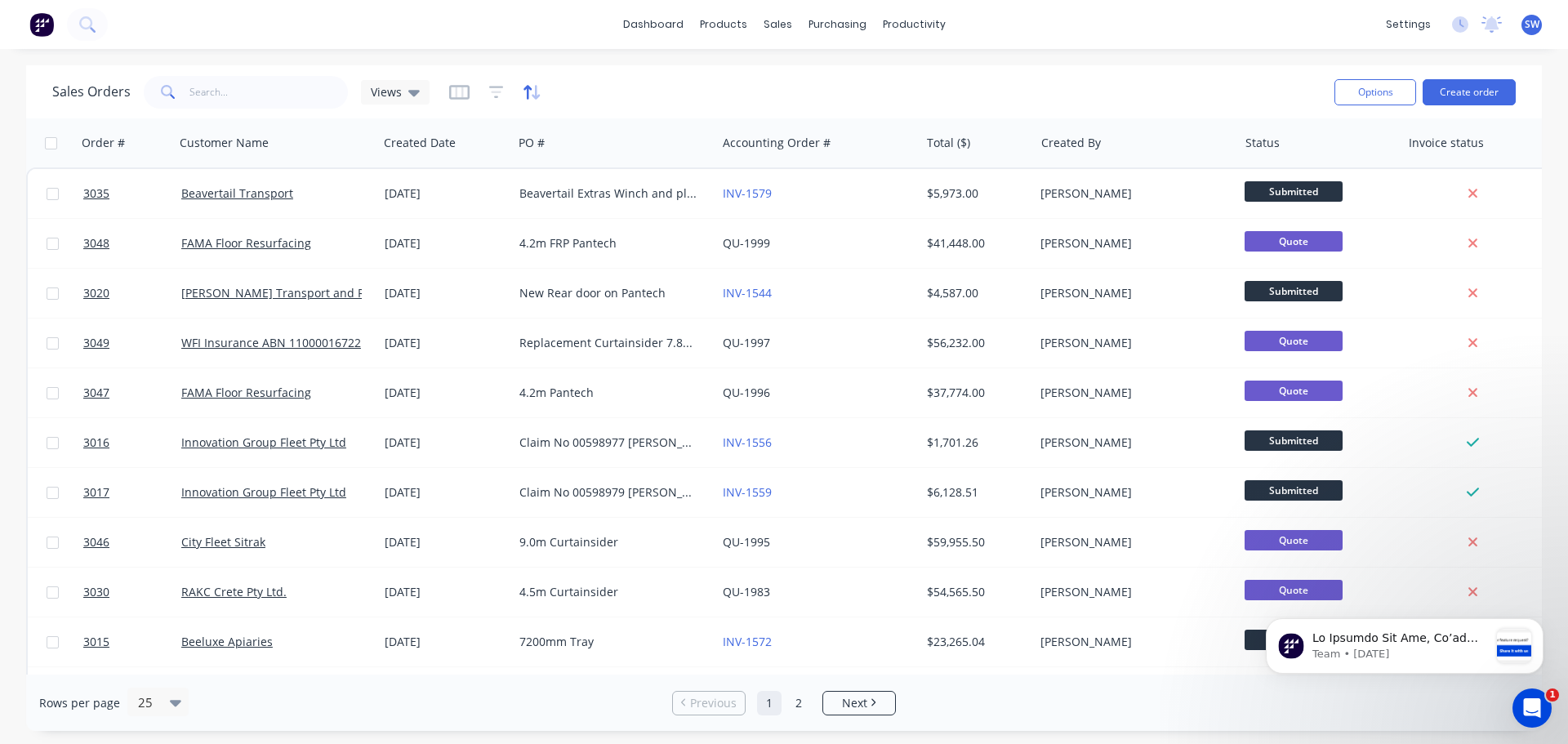
click at [523, 88] on icon "button" at bounding box center [532, 92] width 19 height 16
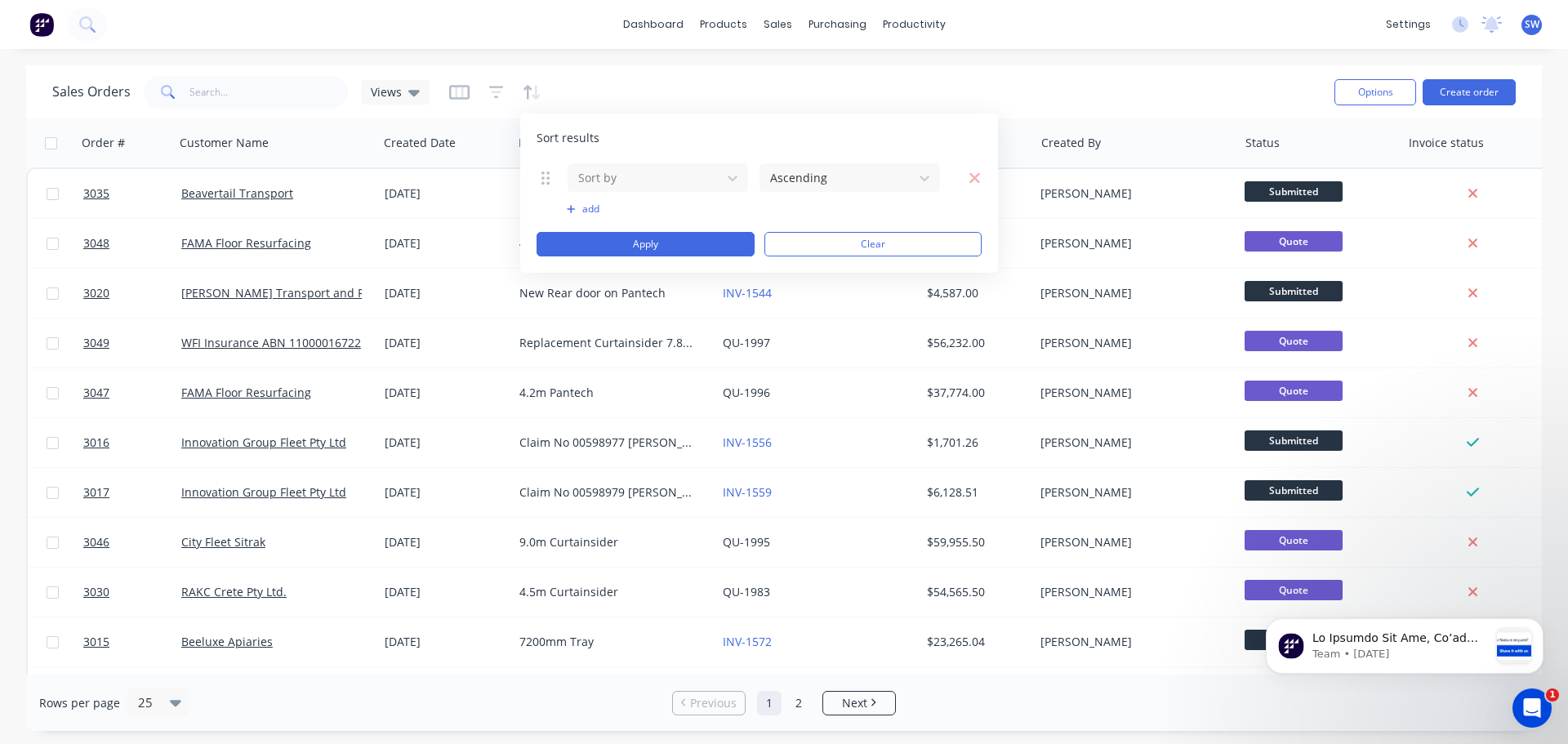
click at [547, 176] on icon at bounding box center [546, 178] width 8 height 16
click at [973, 178] on icon "button" at bounding box center [974, 178] width 11 height 11
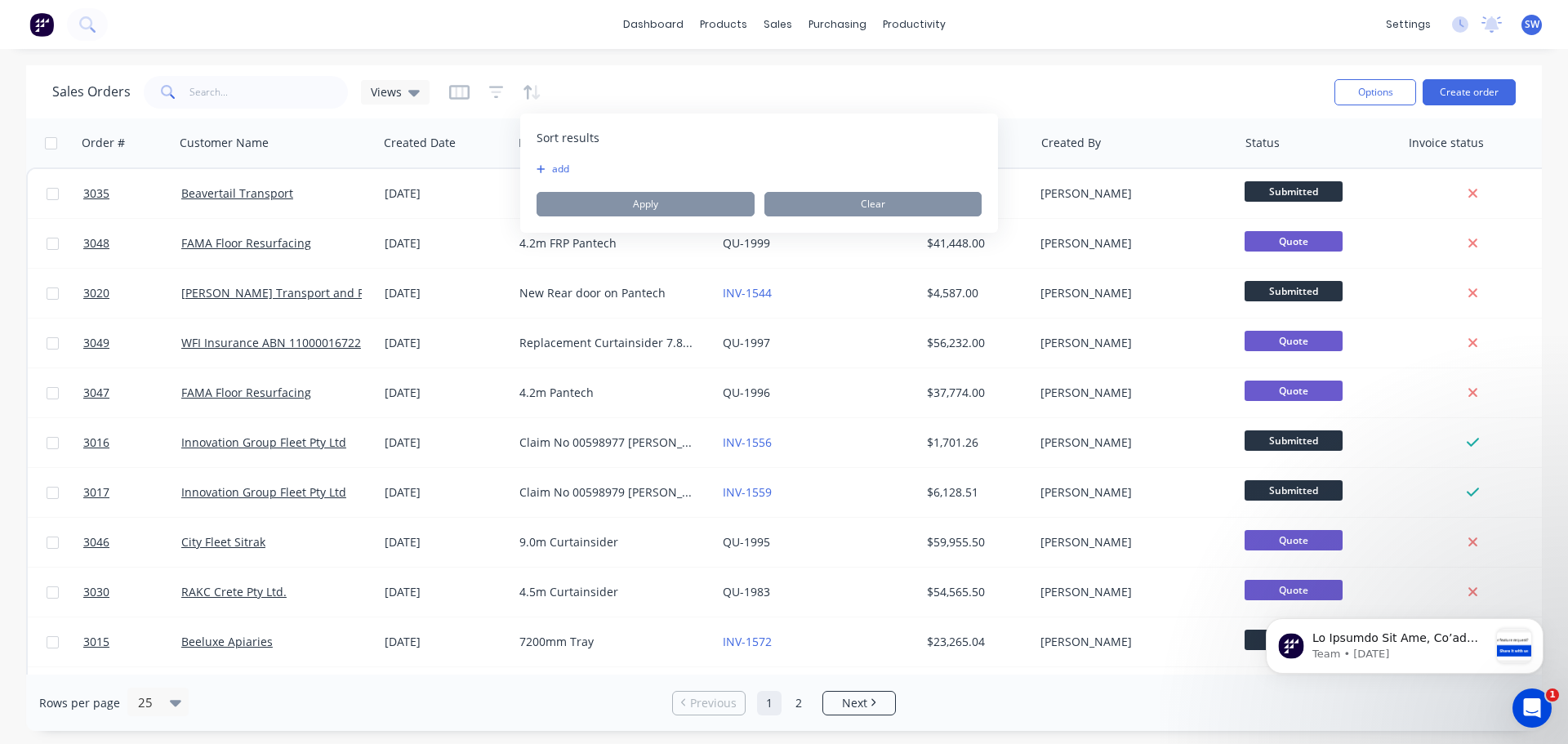
click at [552, 164] on button "add" at bounding box center [547, 169] width 20 height 13
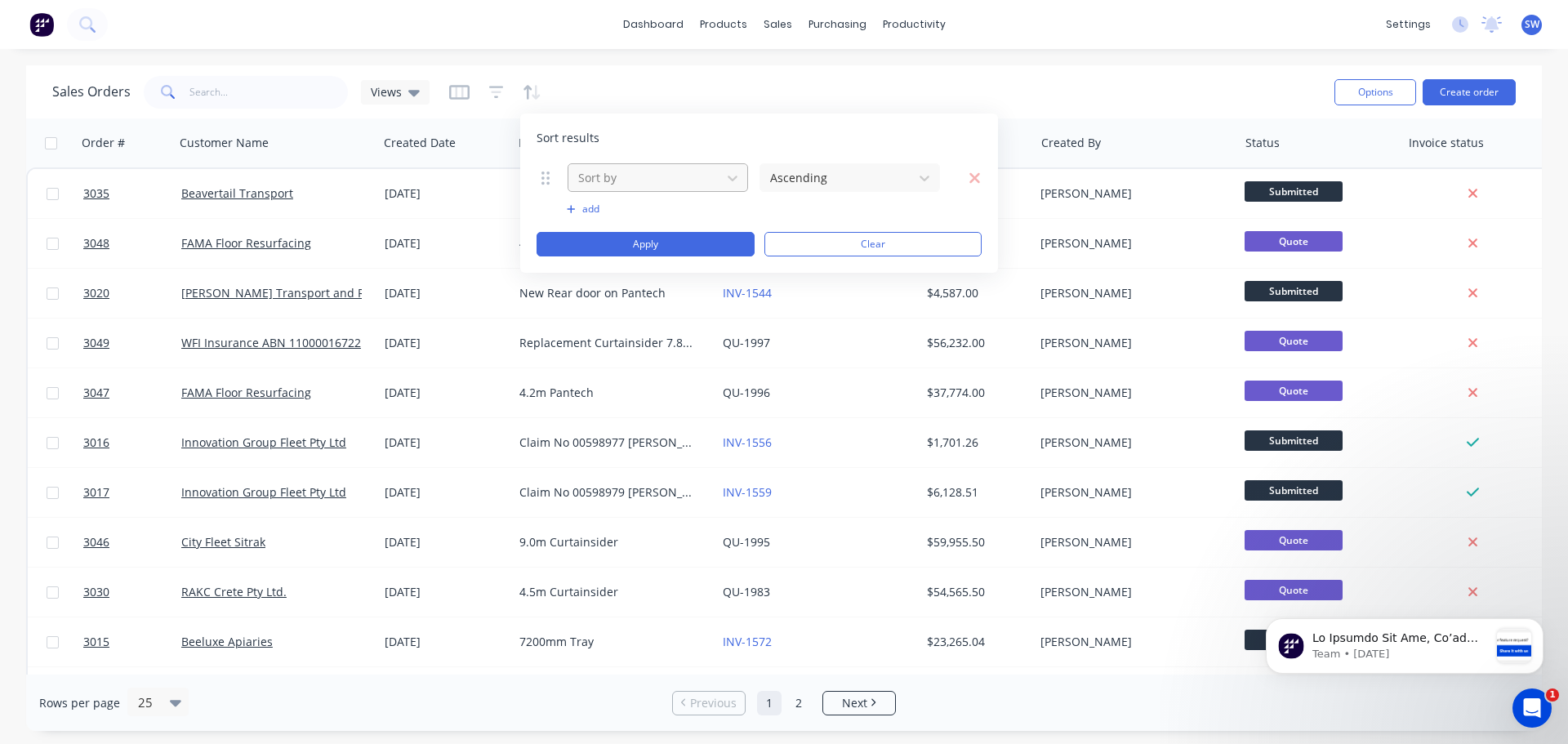
click at [637, 188] on div "Sort by" at bounding box center [645, 178] width 147 height 27
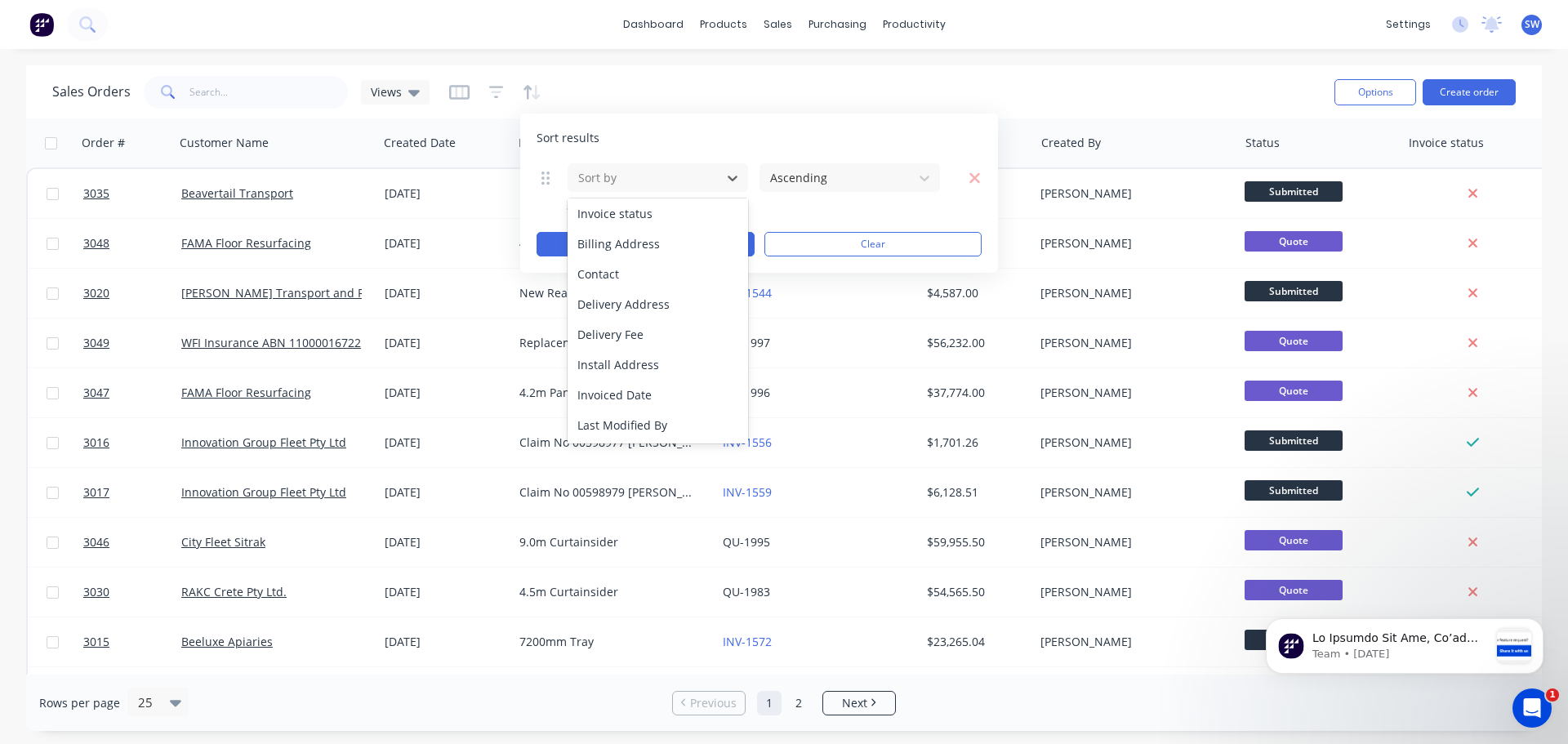
scroll to position [456, 0]
click at [647, 92] on div "Sales Orders Views" at bounding box center [686, 92] width 1269 height 40
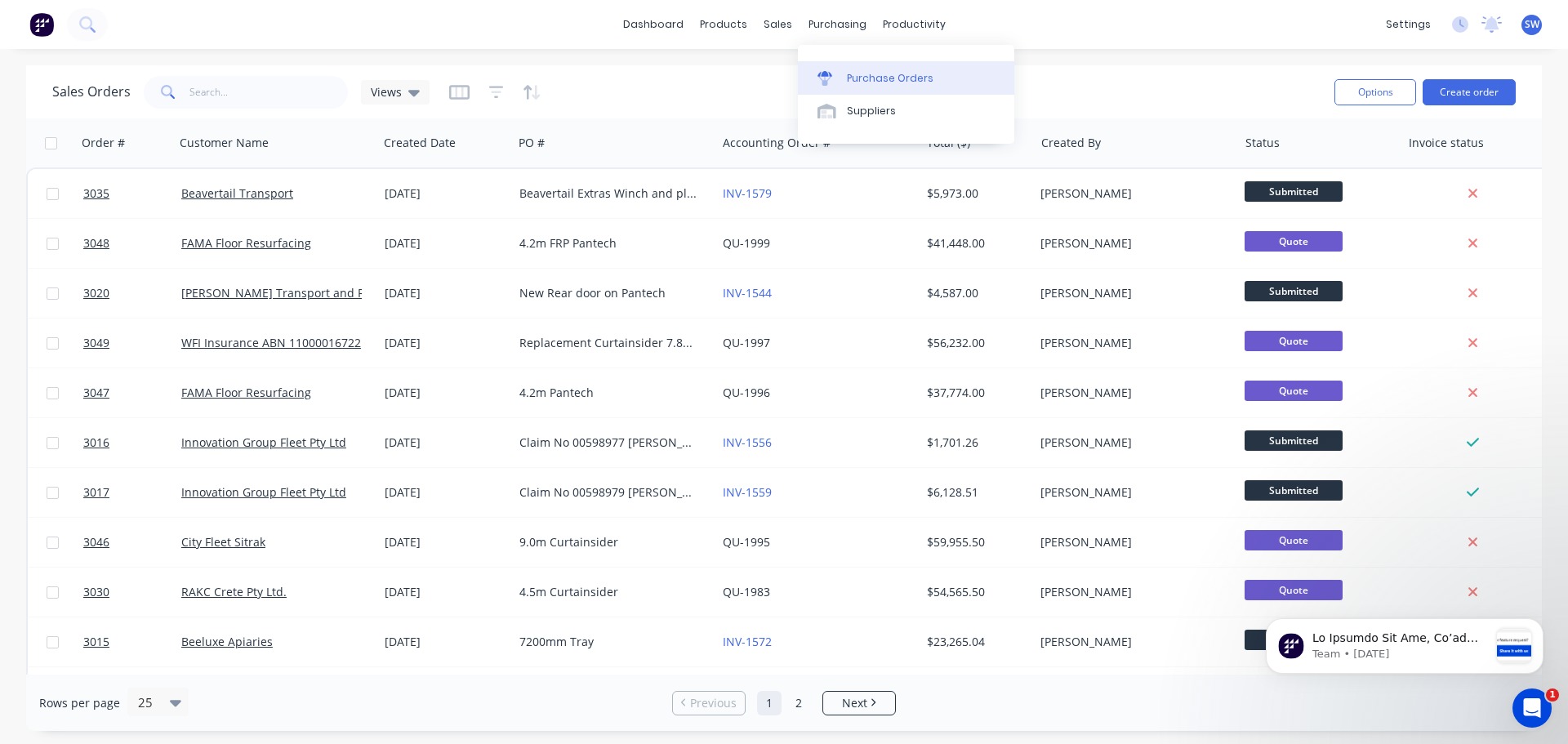
click at [872, 65] on link "Purchase Orders" at bounding box center [906, 77] width 216 height 33
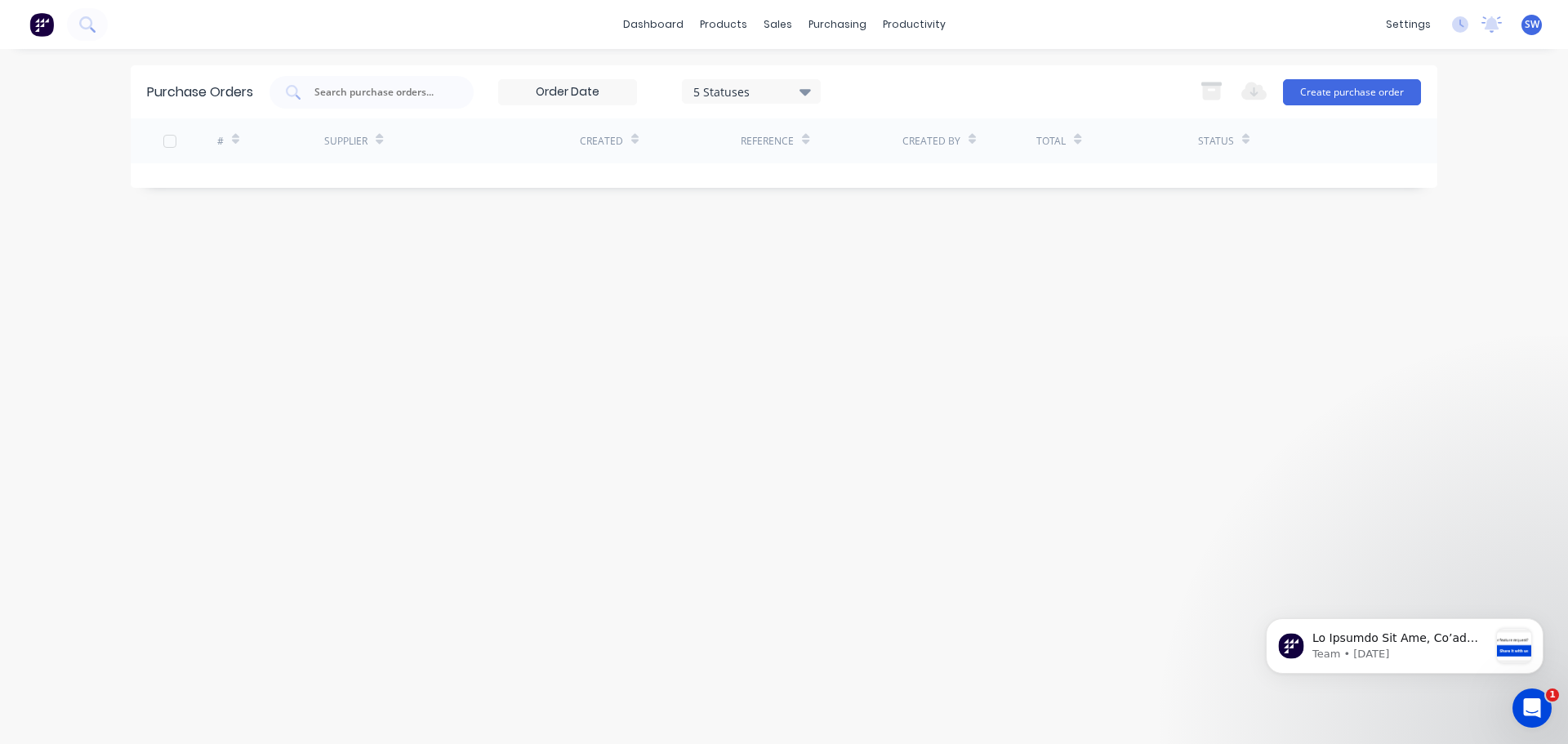
click at [797, 90] on div "5 Statuses" at bounding box center [751, 91] width 117 height 17
click at [858, 162] on div at bounding box center [861, 166] width 33 height 33
click at [1216, 247] on div "Purchase Orders 7 Statuses 7 Statuses Export to Excel (XLSX) Create purchase or…" at bounding box center [784, 396] width 1307 height 662
click at [781, 24] on div "sales" at bounding box center [777, 24] width 45 height 24
click at [788, 76] on icon at bounding box center [781, 77] width 14 height 14
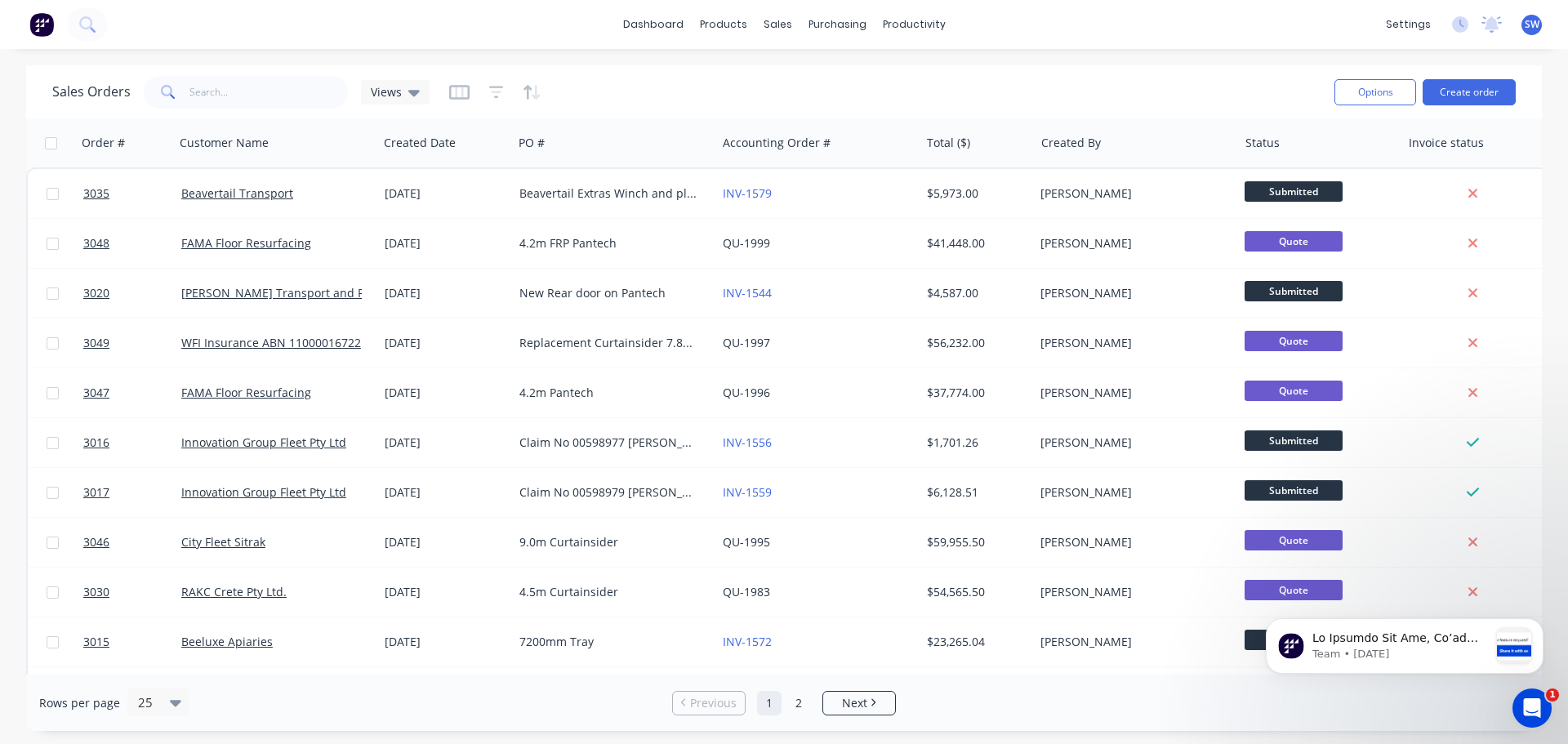
click at [524, 104] on button "button" at bounding box center [532, 92] width 19 height 26
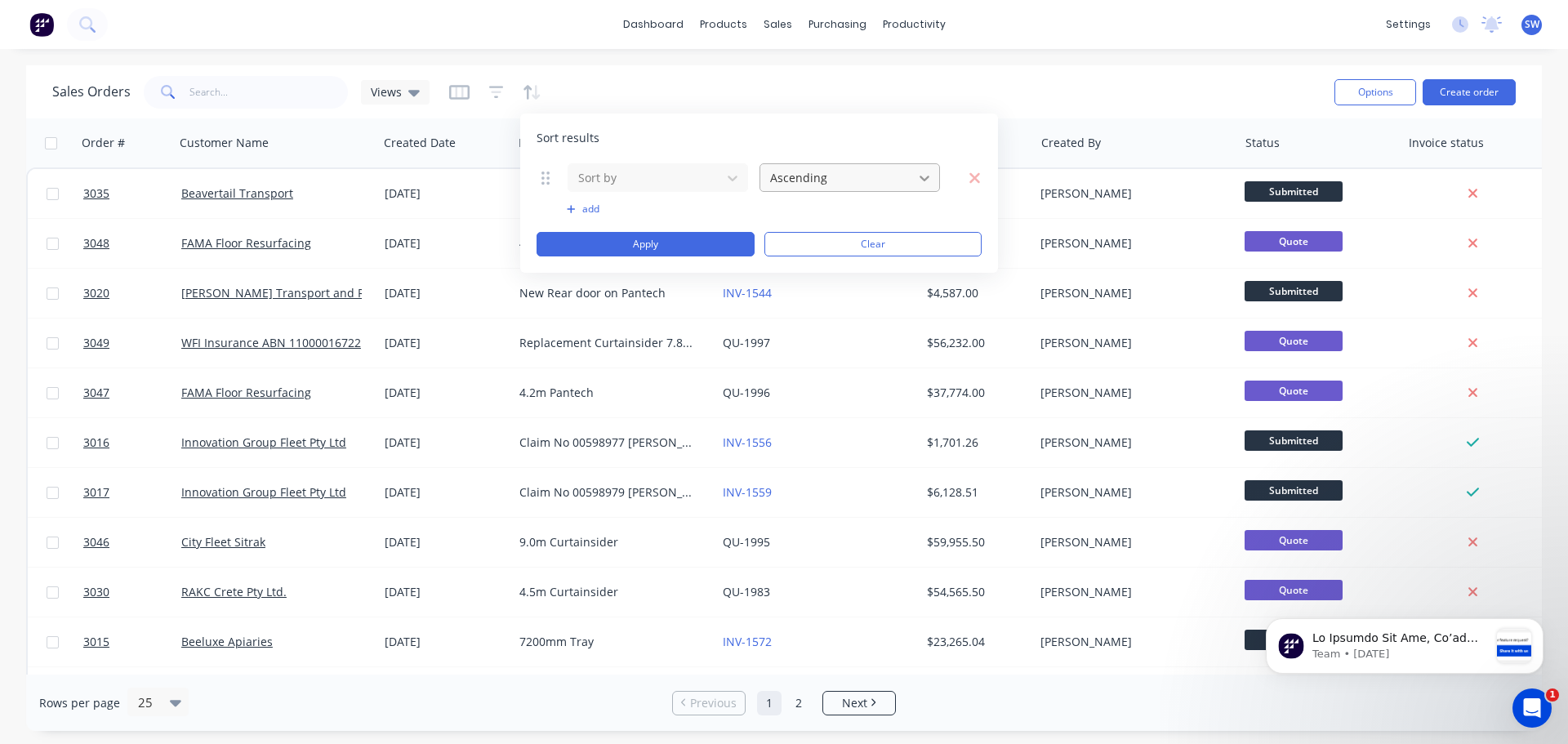
click at [928, 180] on icon at bounding box center [924, 178] width 16 height 16
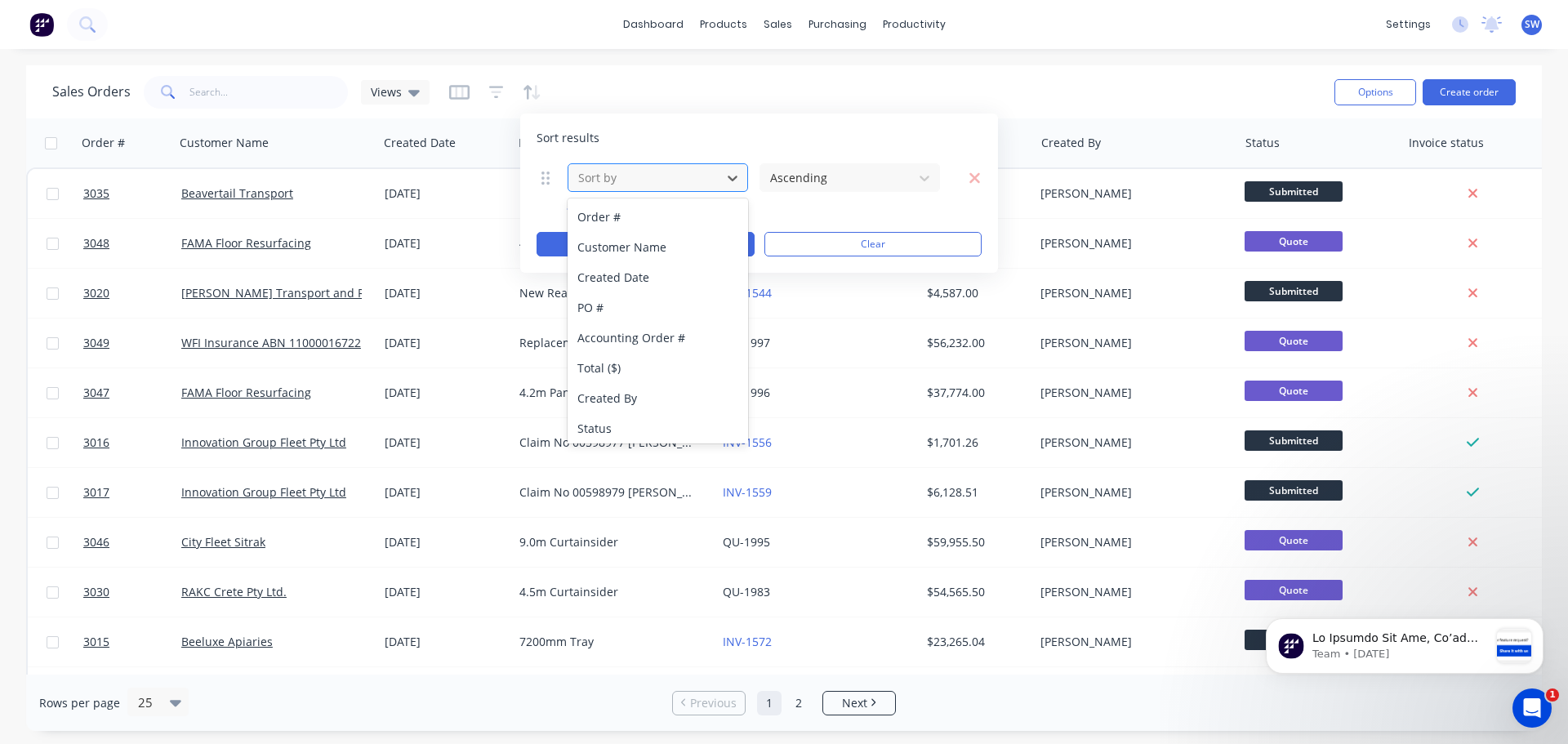
click at [654, 182] on div at bounding box center [645, 178] width 136 height 20
click at [427, 123] on div "Created Date" at bounding box center [445, 143] width 135 height 49
